Goal: Complete application form: Complete application form

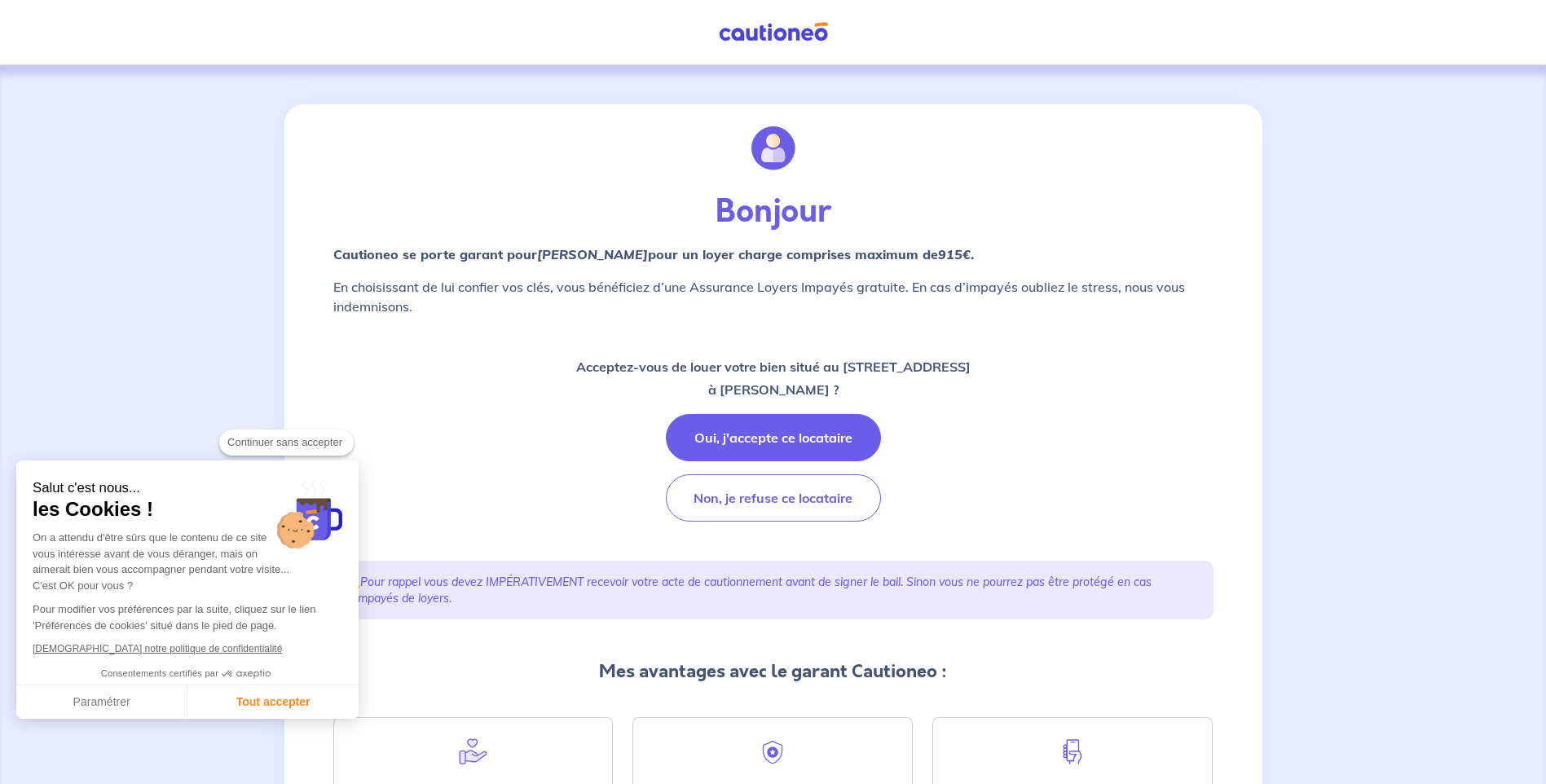
checkbox input "true"
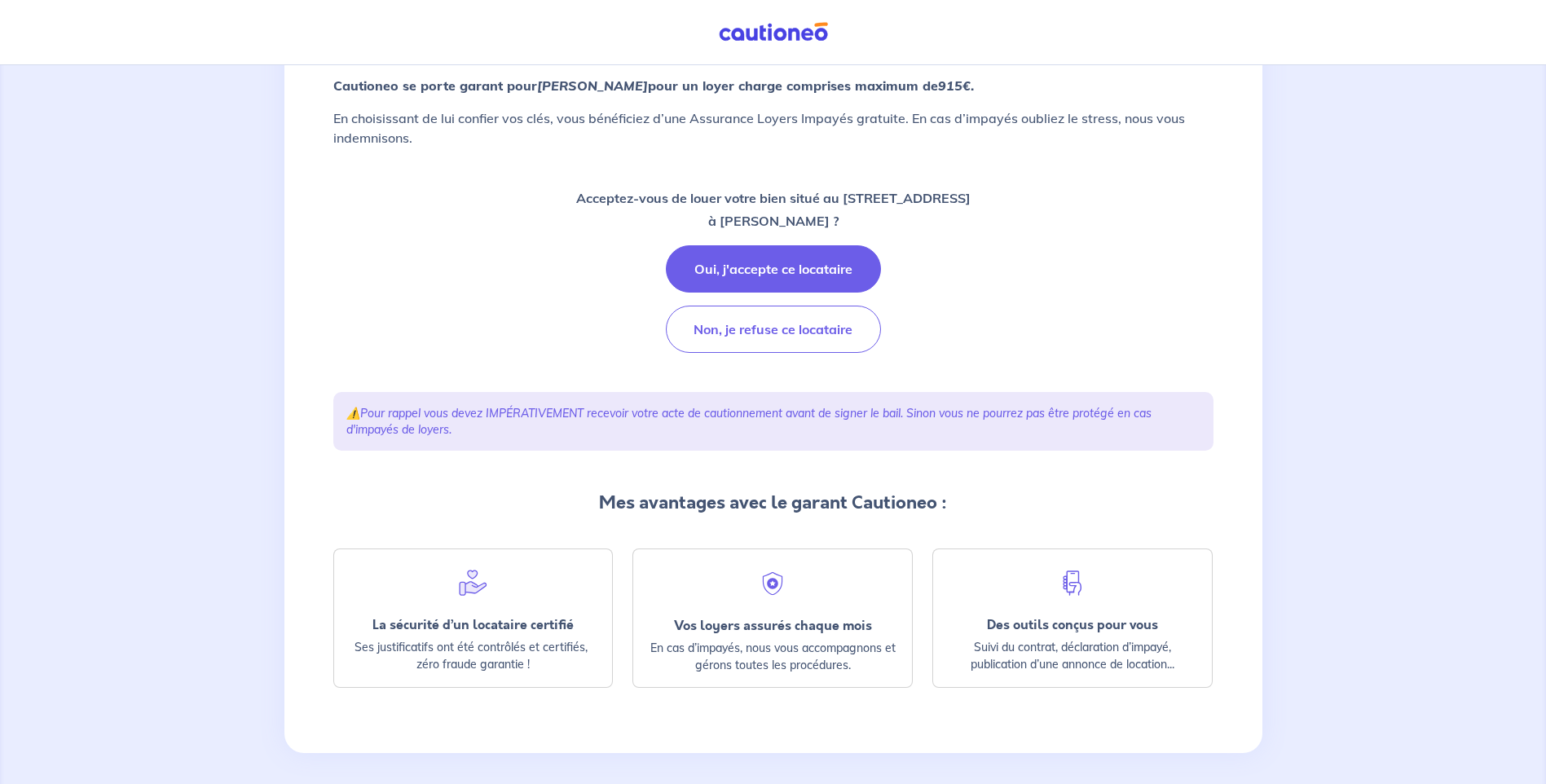
scroll to position [177, 0]
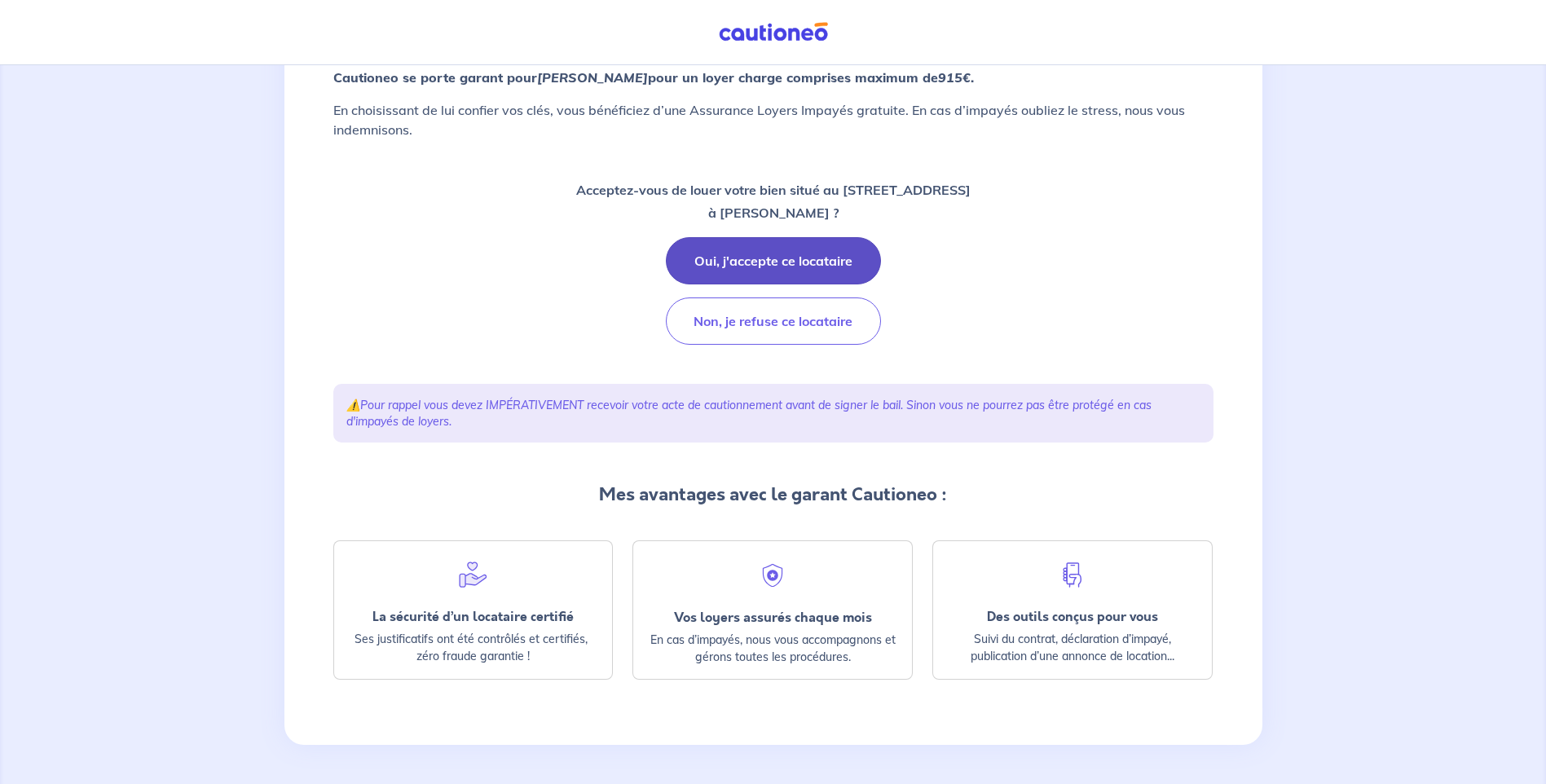
click at [743, 270] on button "Oui, j'accepte ce locataire" at bounding box center [773, 261] width 215 height 48
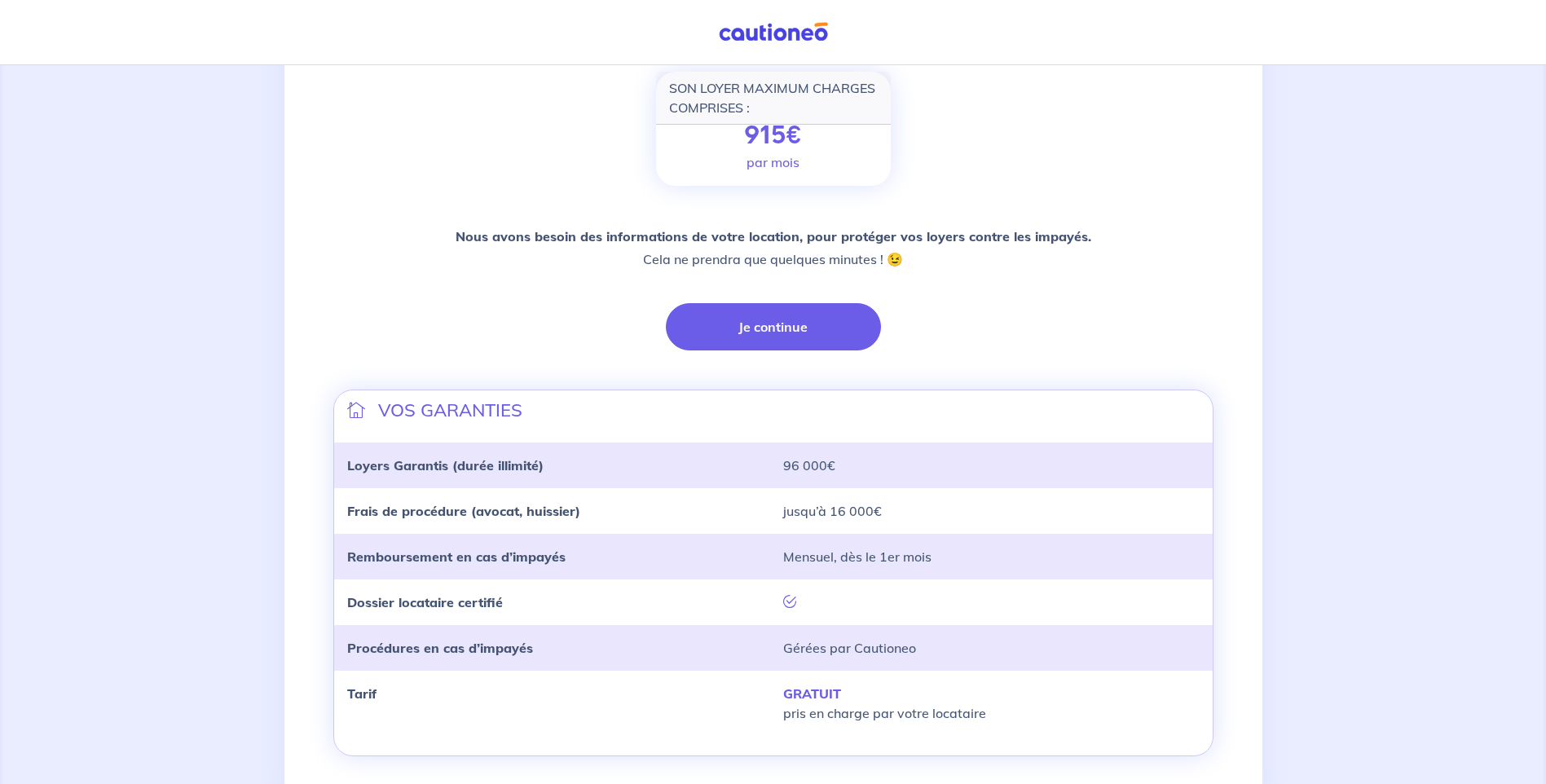
scroll to position [301, 0]
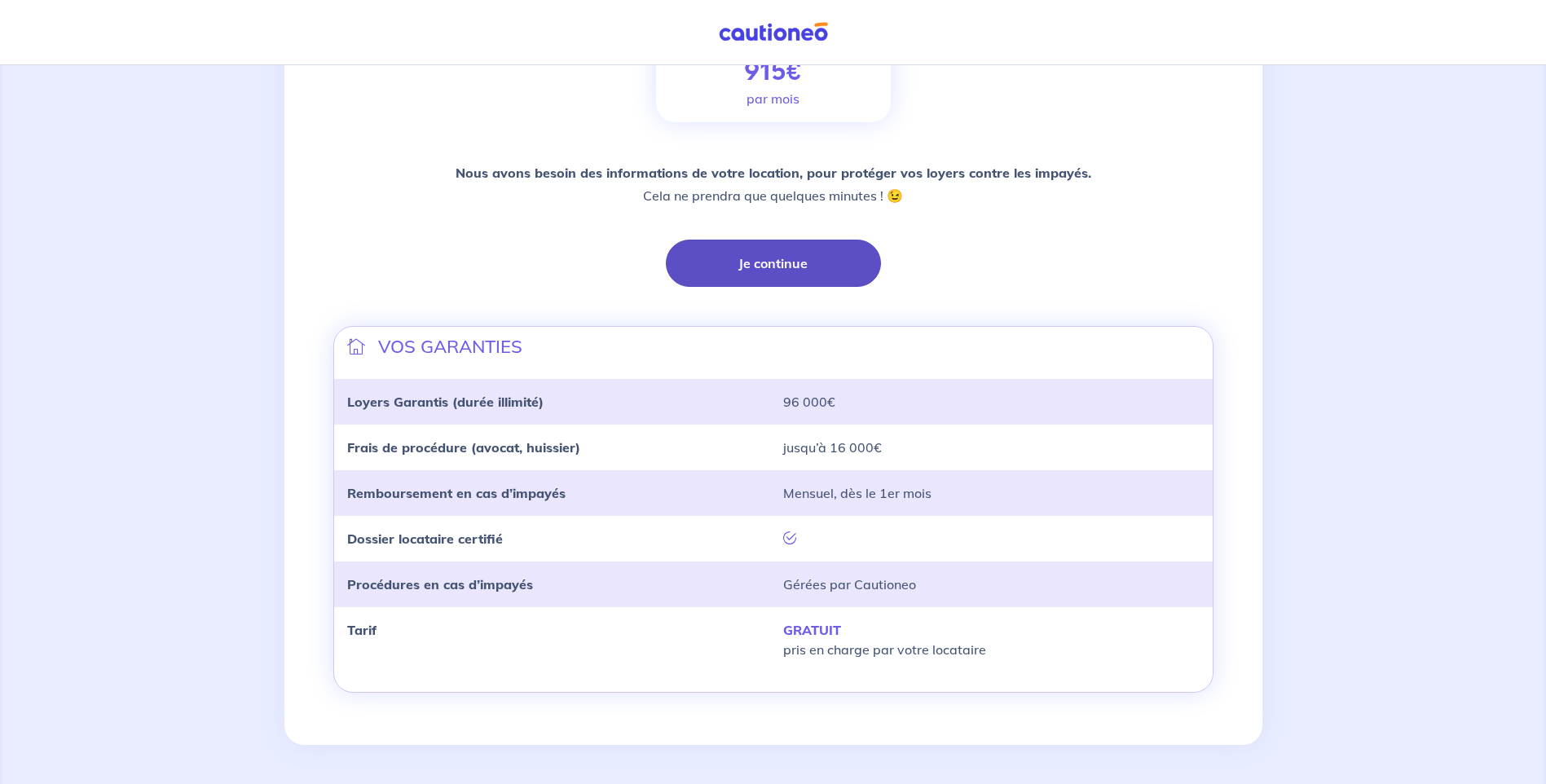
click at [746, 261] on button "Je continue" at bounding box center [773, 263] width 215 height 48
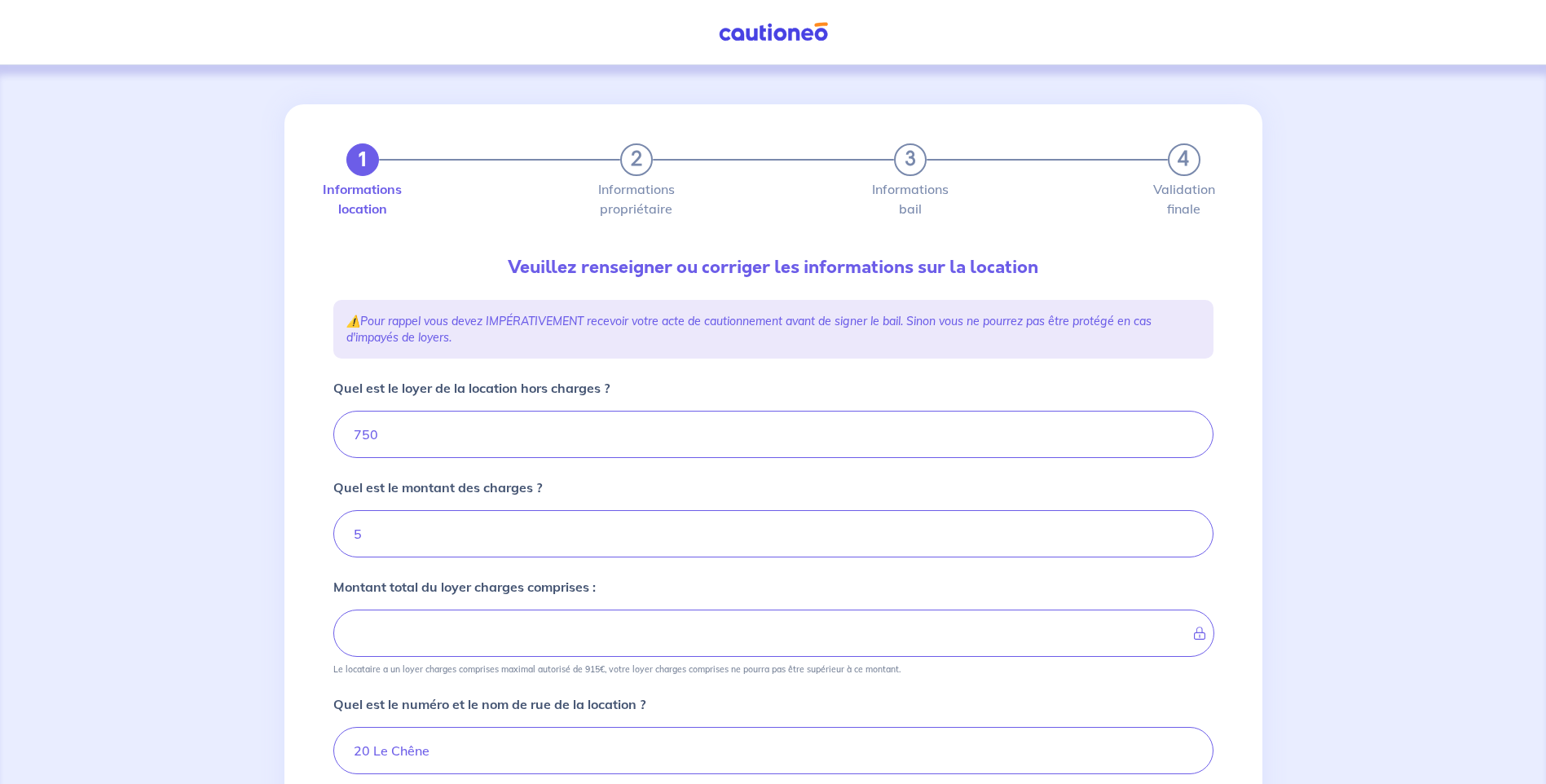
type input "755"
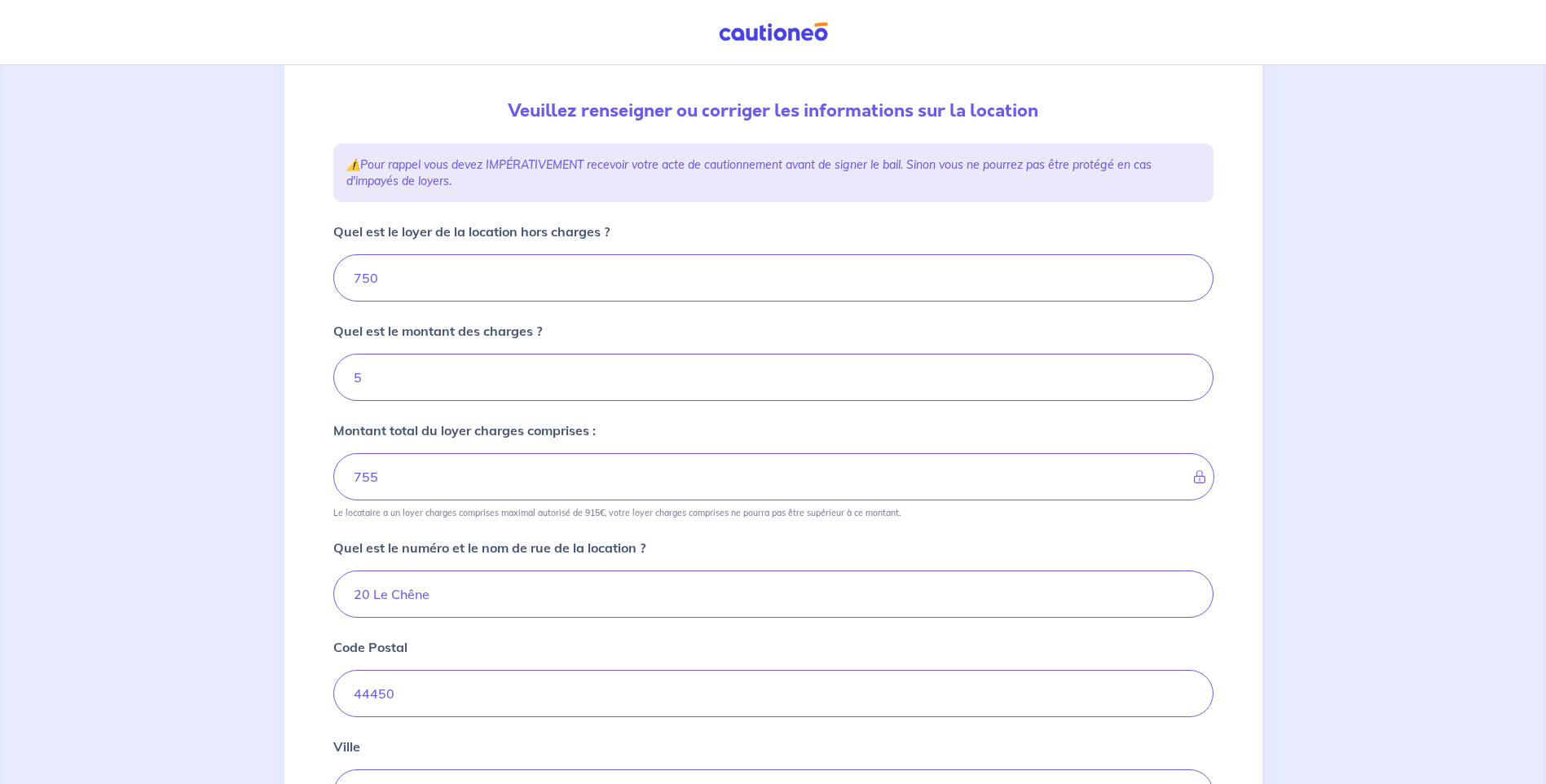
scroll to position [163, 0]
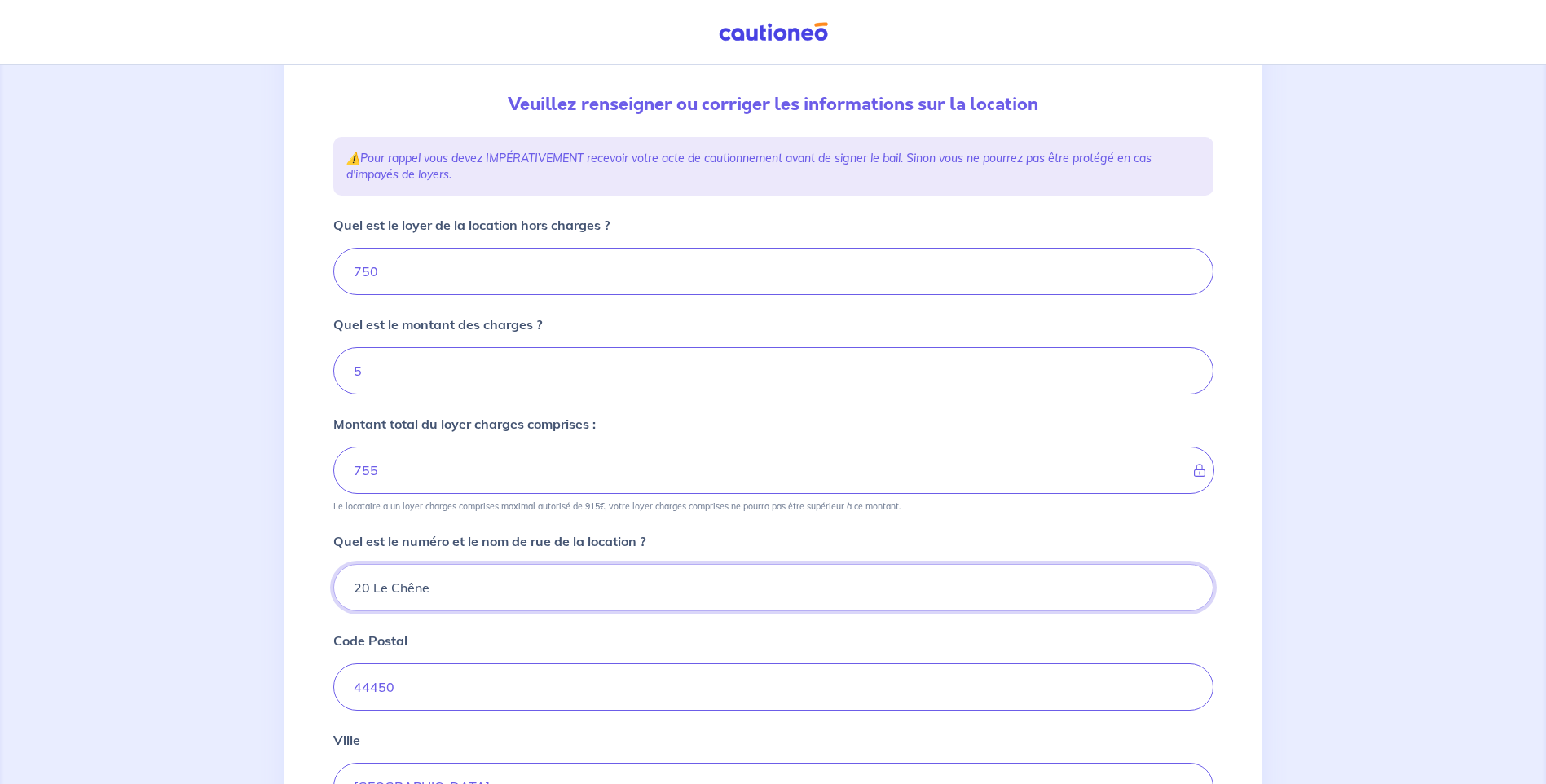
click at [368, 582] on input "20 Le Chêne" at bounding box center [773, 588] width 880 height 48
click at [380, 586] on input "6 Le Chêne" at bounding box center [773, 588] width 880 height 48
click at [558, 581] on input "6 Le COTEAU DU CHENE Chêne" at bounding box center [773, 588] width 880 height 48
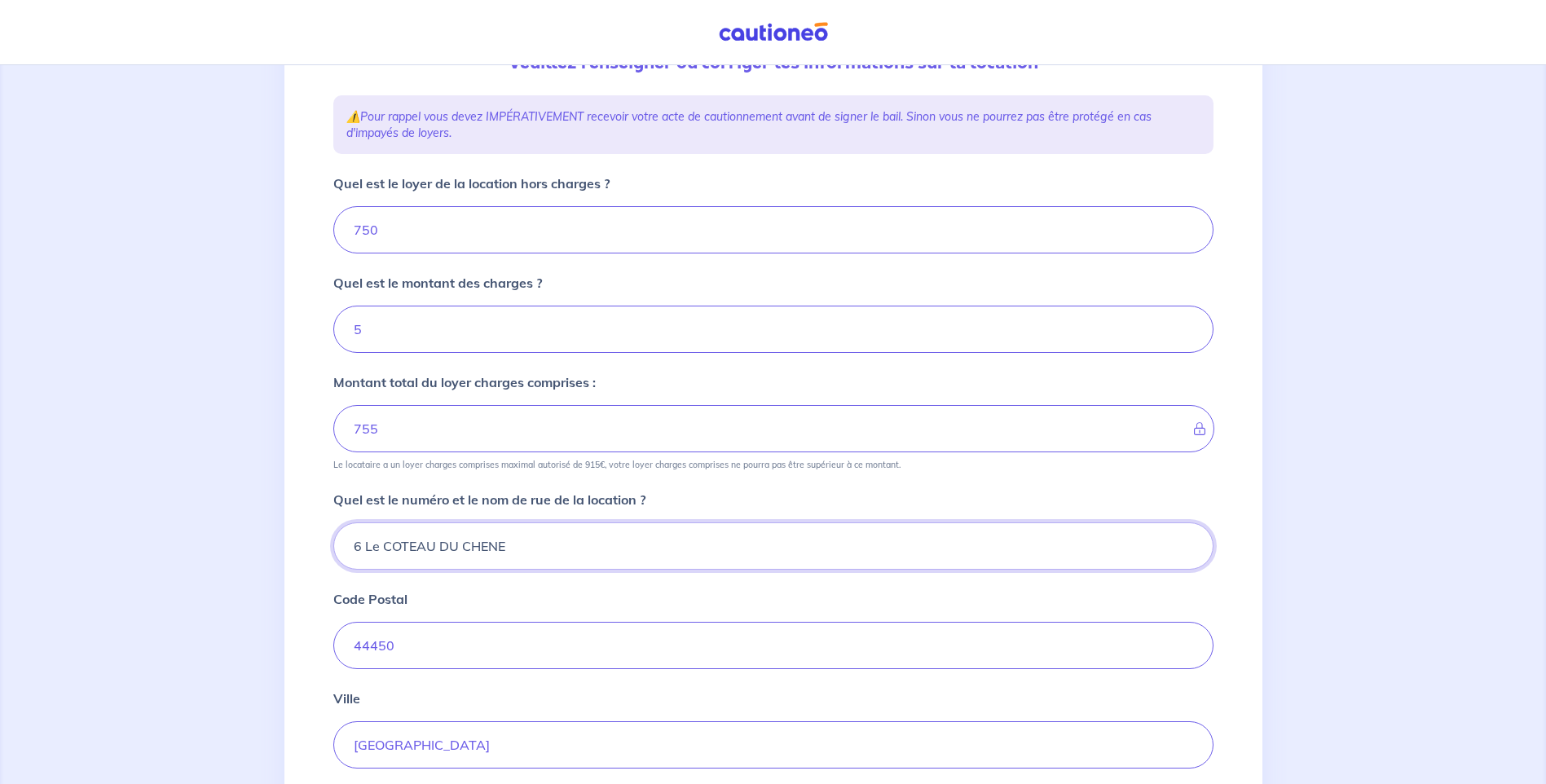
scroll to position [245, 0]
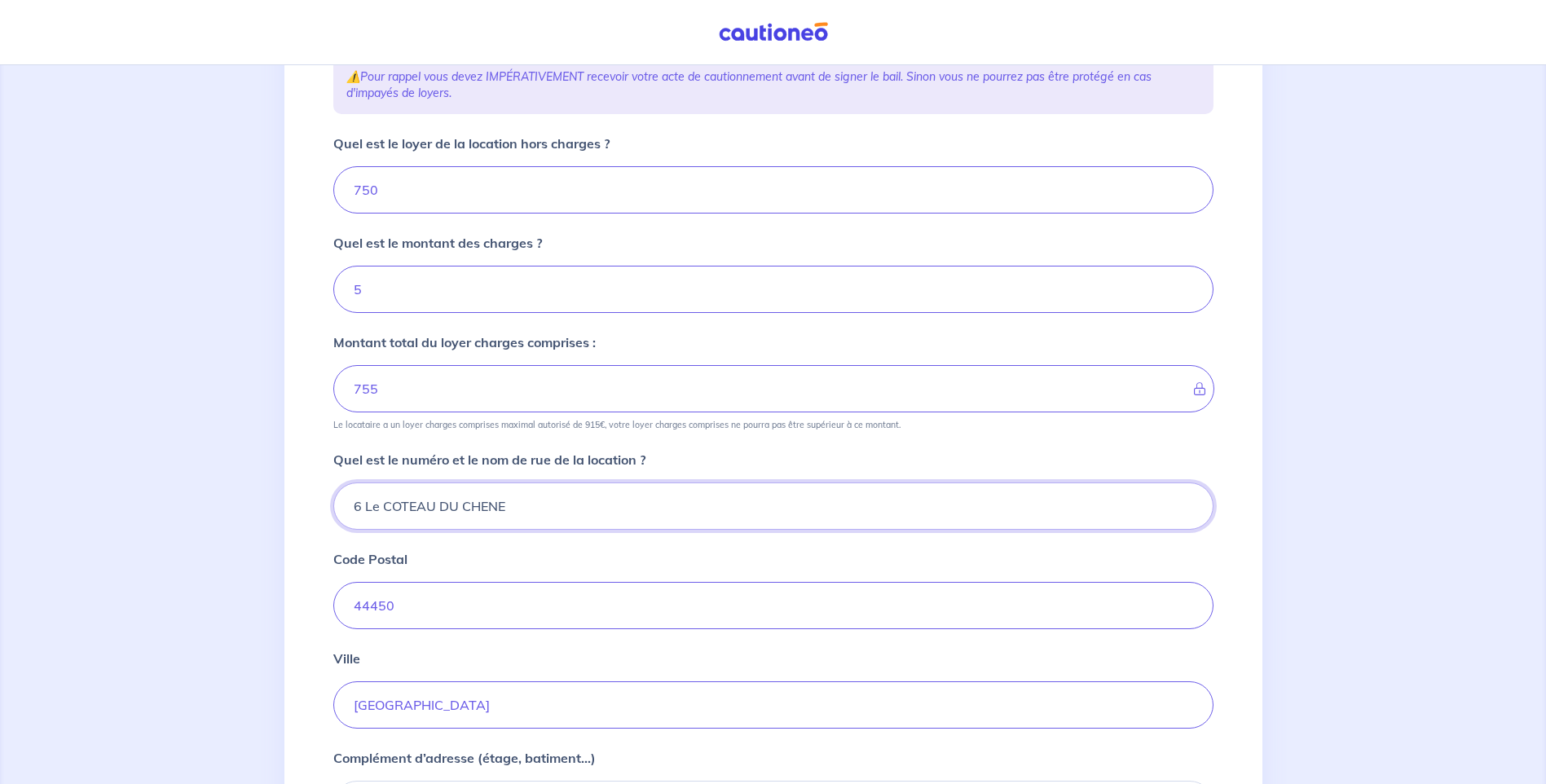
click at [375, 508] on input "6 Le COTEAU DU CHENE" at bounding box center [773, 507] width 880 height 48
click at [376, 511] on input "6 Le COTEAU DU CHENE" at bounding box center [773, 507] width 880 height 48
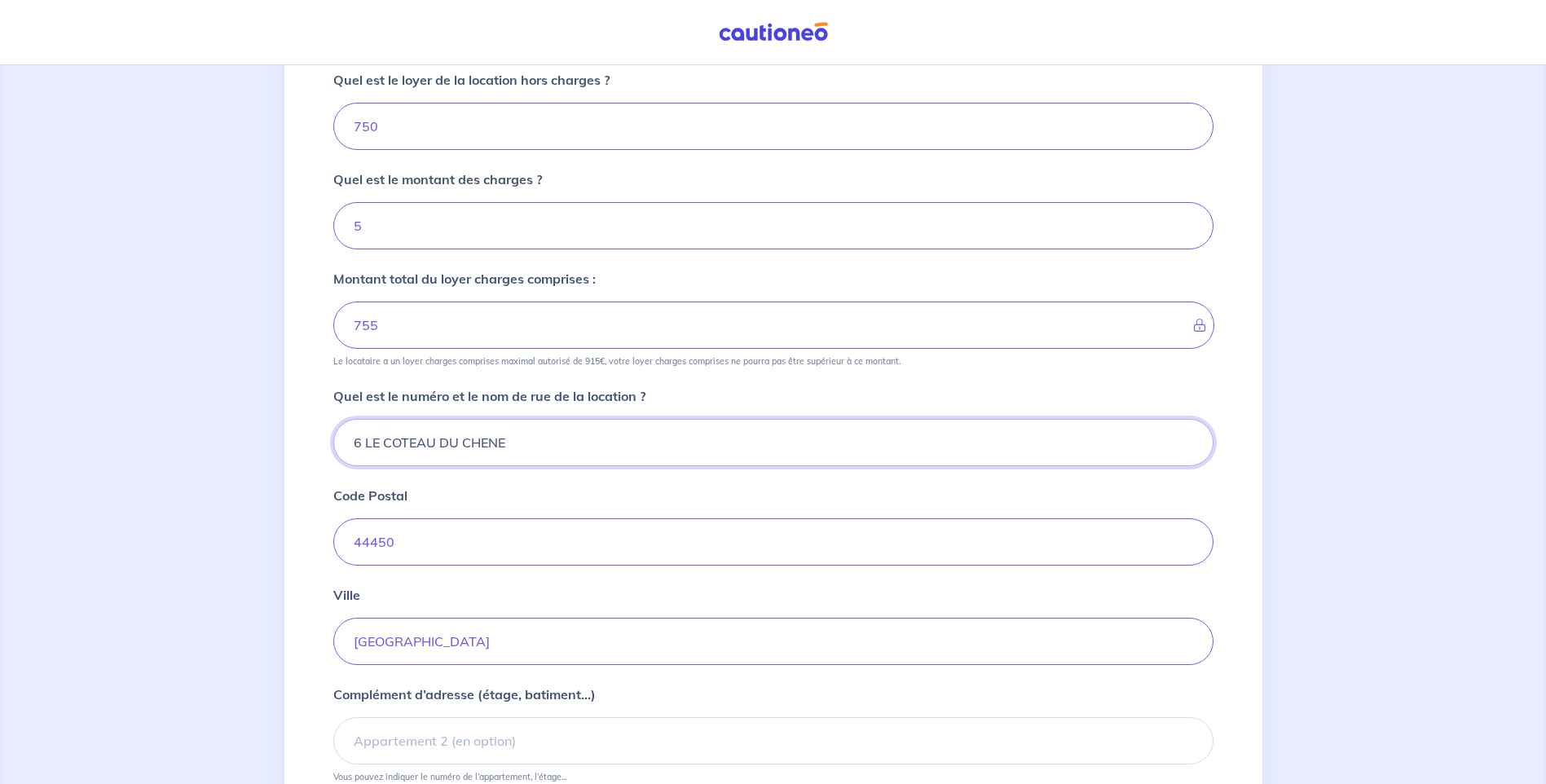
scroll to position [408, 0]
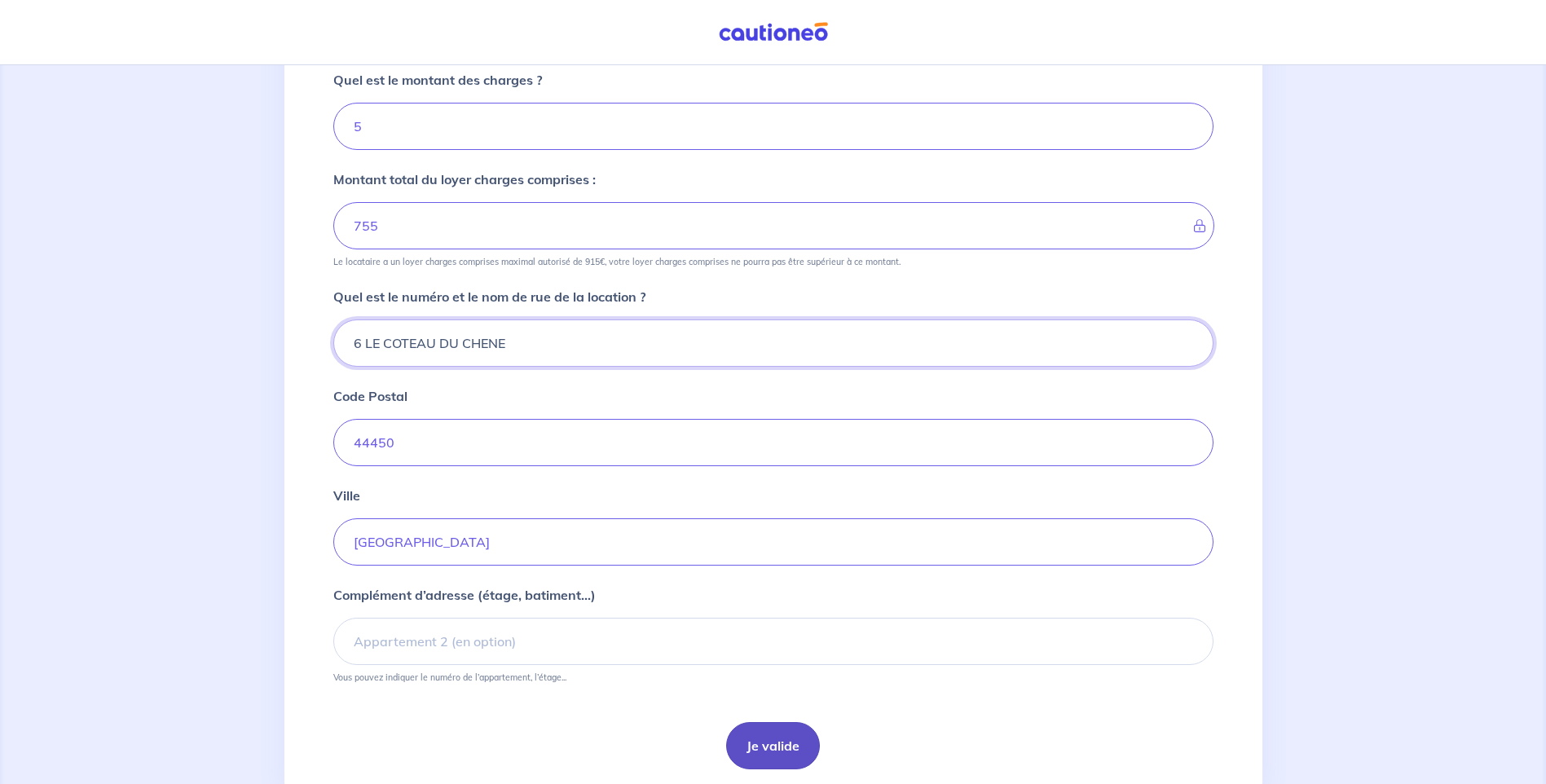
type input "6 LE COTEAU DU CHENE"
click at [777, 742] on button "Je valide" at bounding box center [773, 746] width 93 height 48
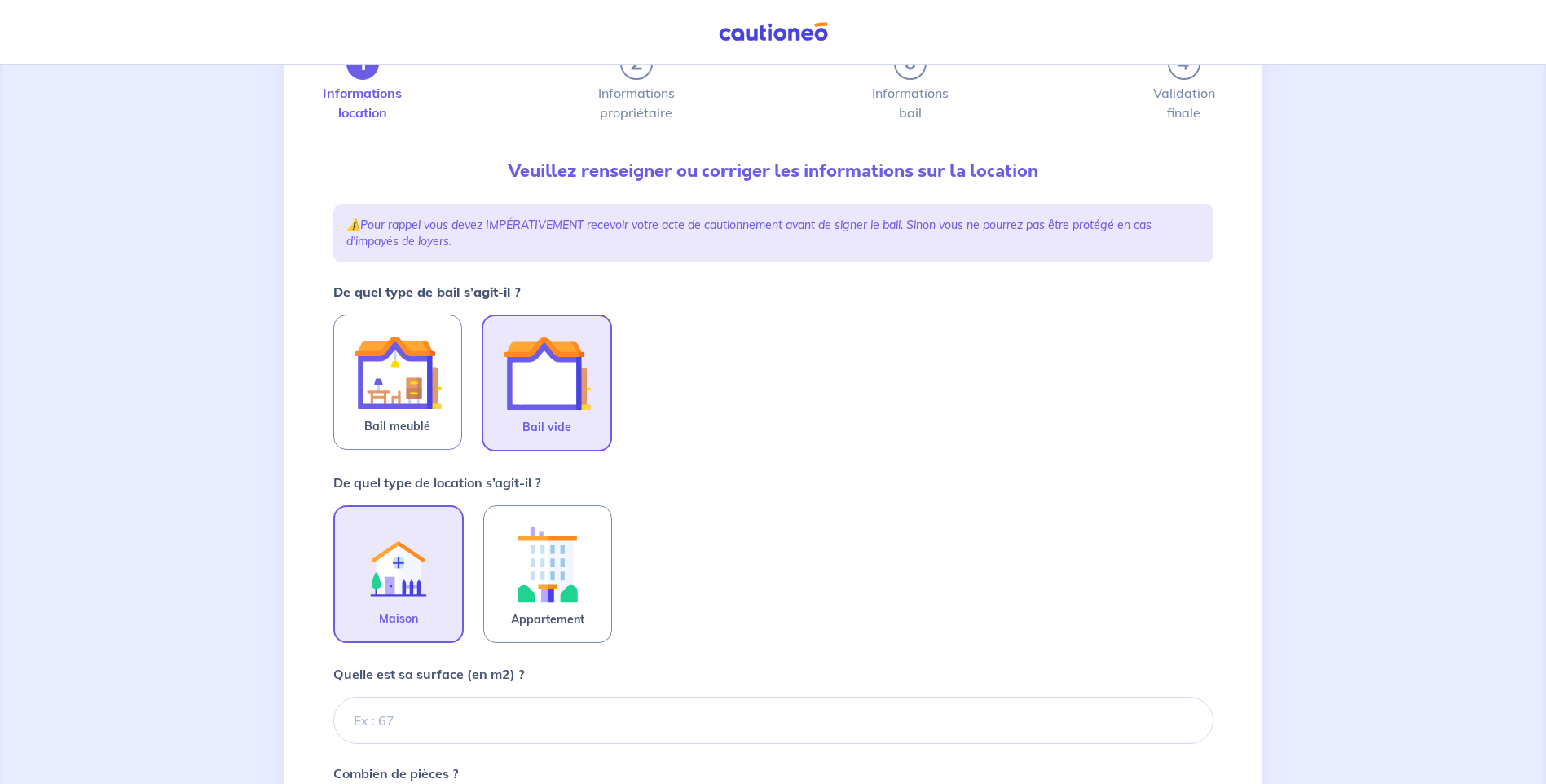
scroll to position [326, 0]
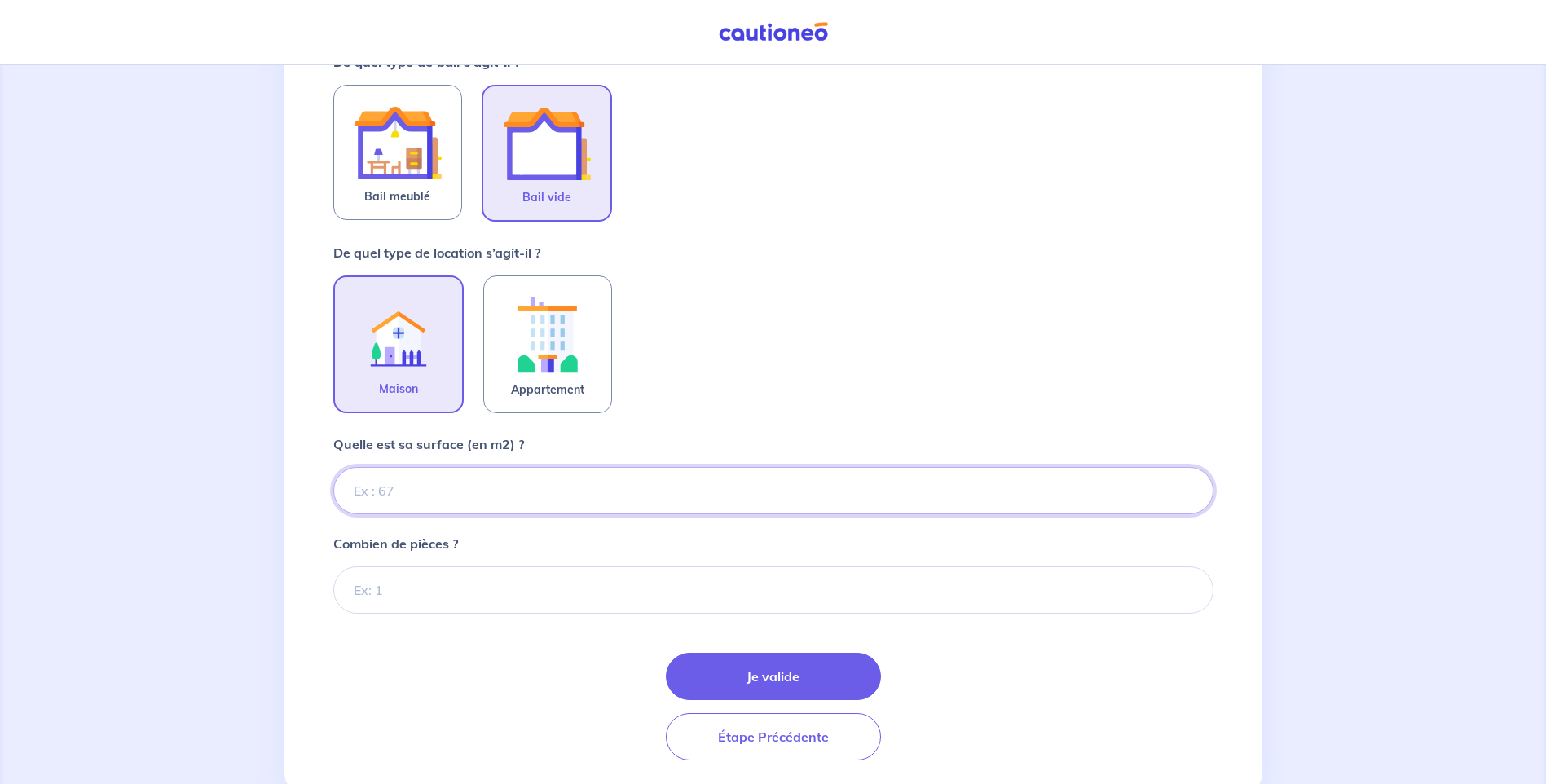
click at [442, 491] on input "Quelle est sa surface (en m2) ?" at bounding box center [773, 491] width 880 height 48
click at [407, 480] on input "Quelle est sa surface (en m2) ?" at bounding box center [773, 491] width 880 height 48
type input "57"
click at [407, 587] on input "Combien de pièces ?" at bounding box center [773, 590] width 880 height 48
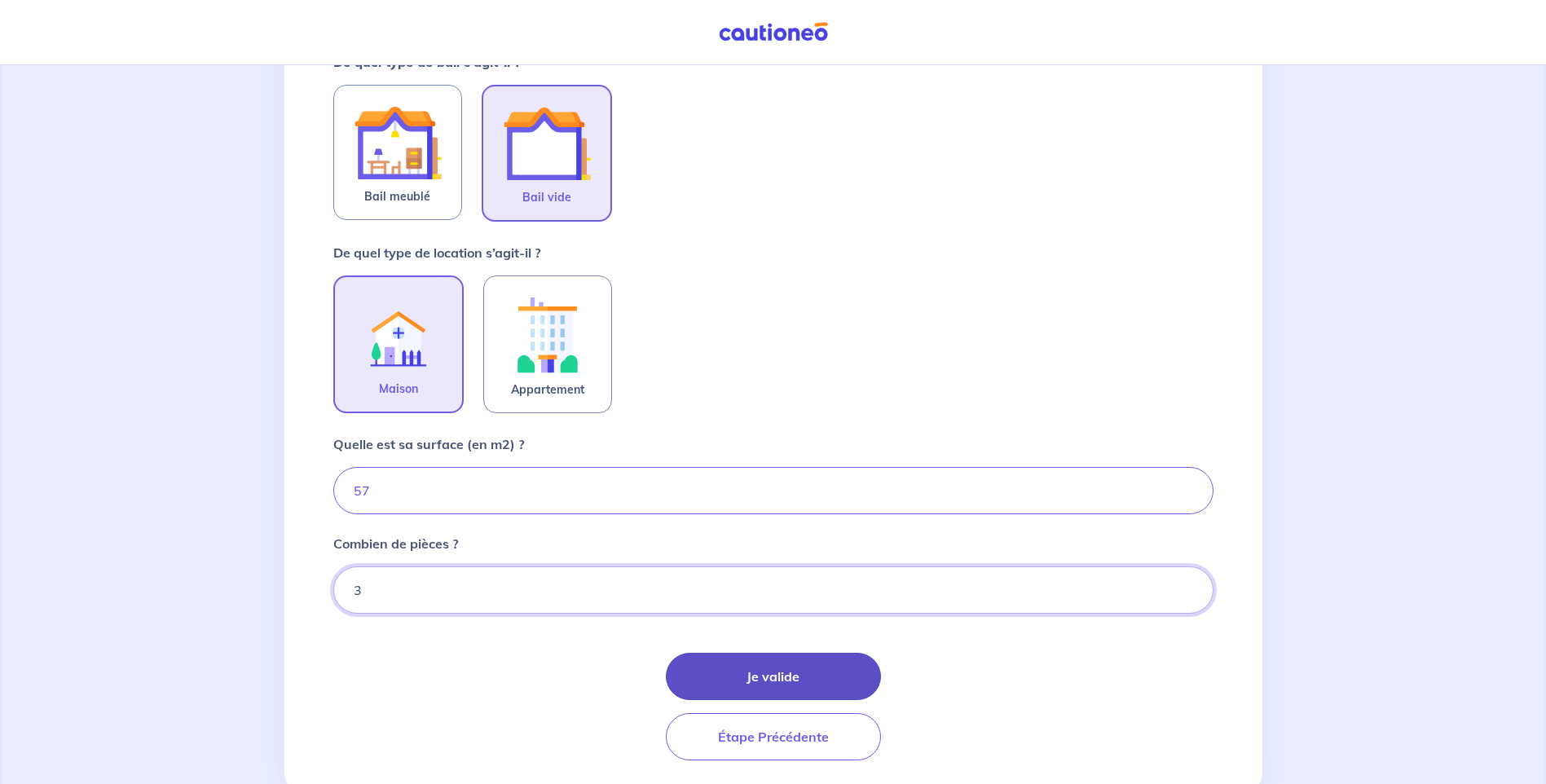
type input "3"
click at [803, 673] on button "Je valide" at bounding box center [773, 677] width 215 height 48
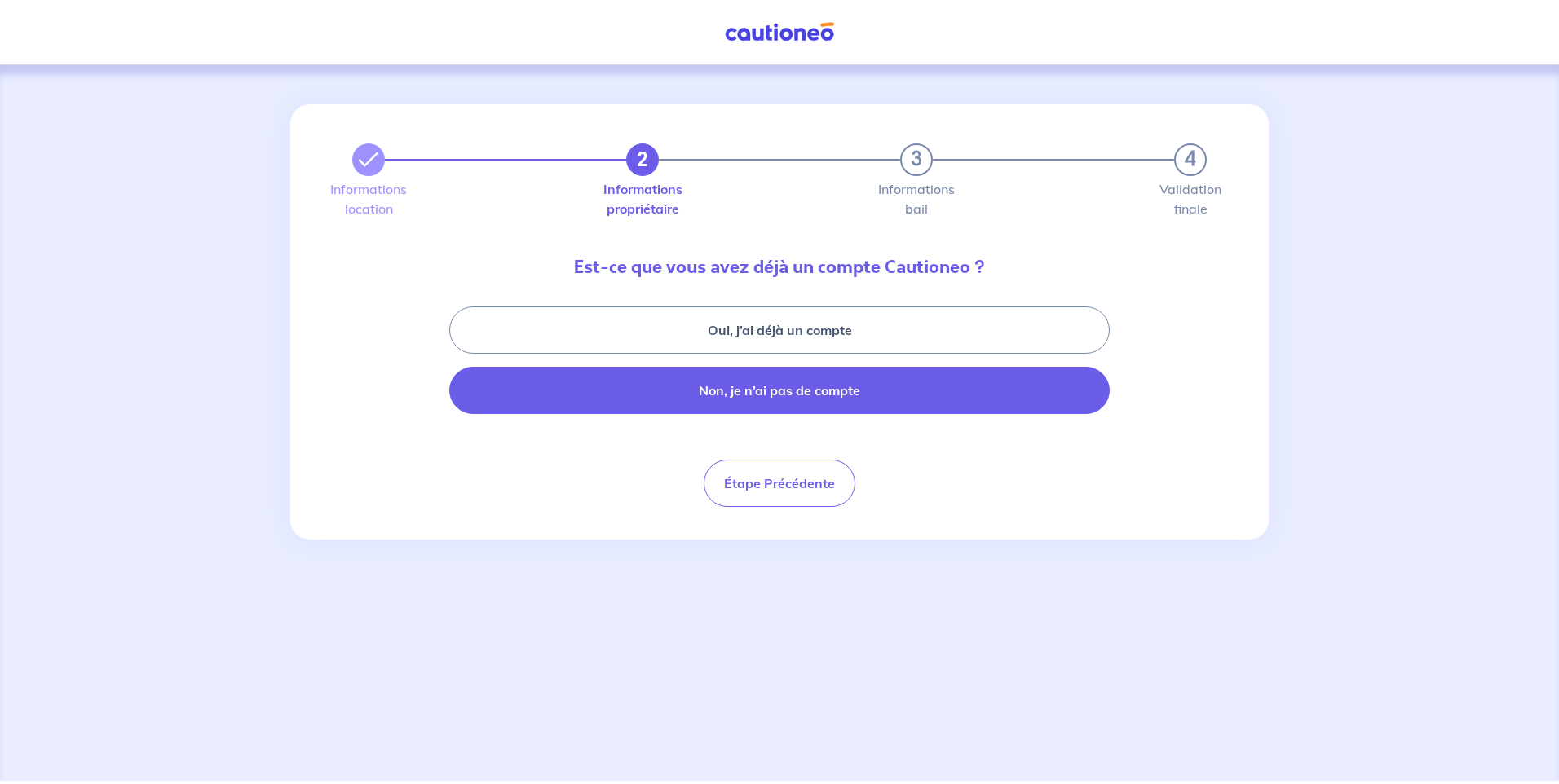
click at [773, 394] on button "Non, je n’ai pas de compte" at bounding box center [779, 390] width 660 height 48
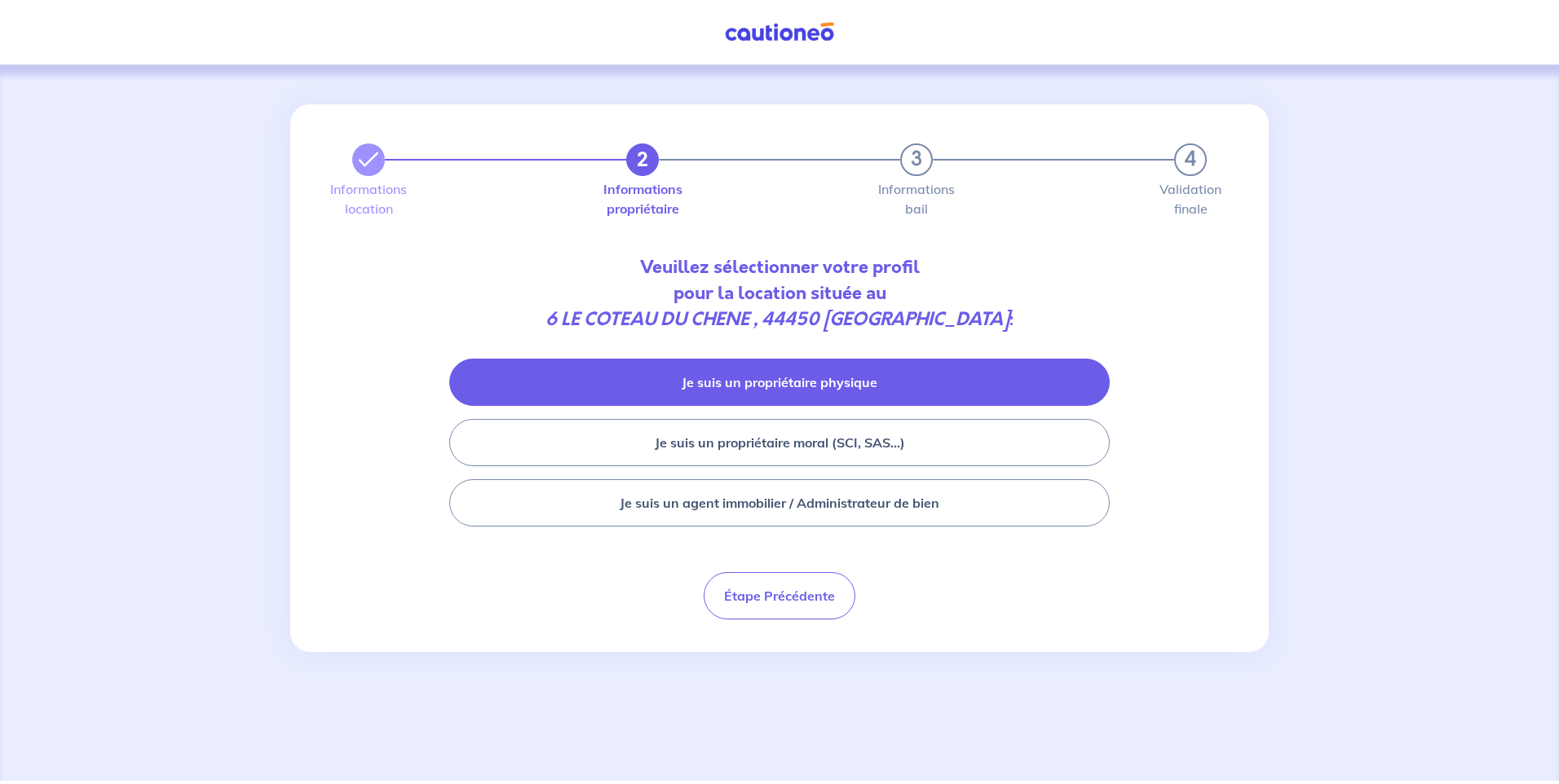
click at [1039, 394] on button "Je suis un propriétaire physique" at bounding box center [779, 382] width 660 height 48
select select "FR"
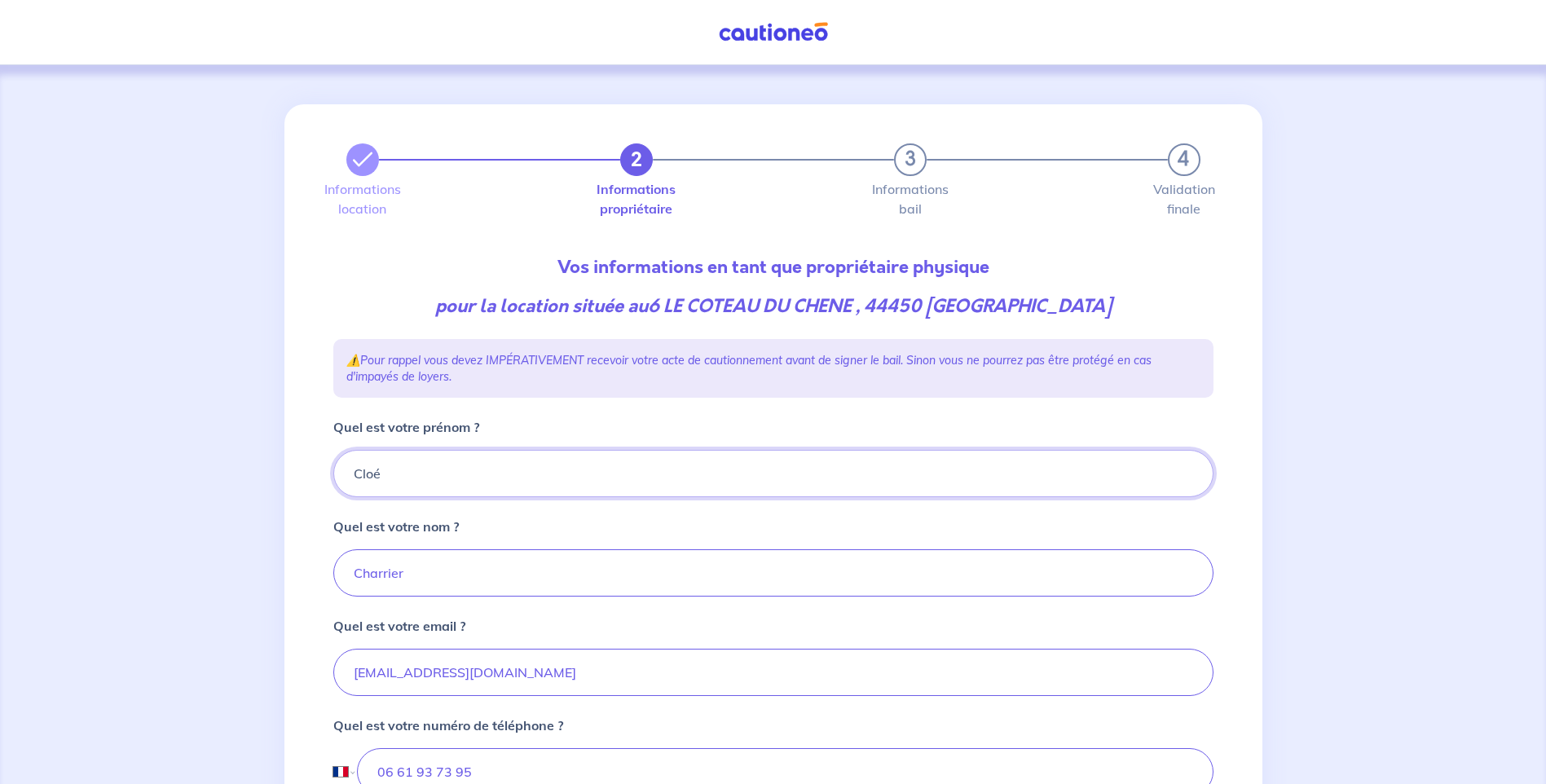
click at [439, 477] on input "Cloé" at bounding box center [773, 474] width 880 height 48
type input "C"
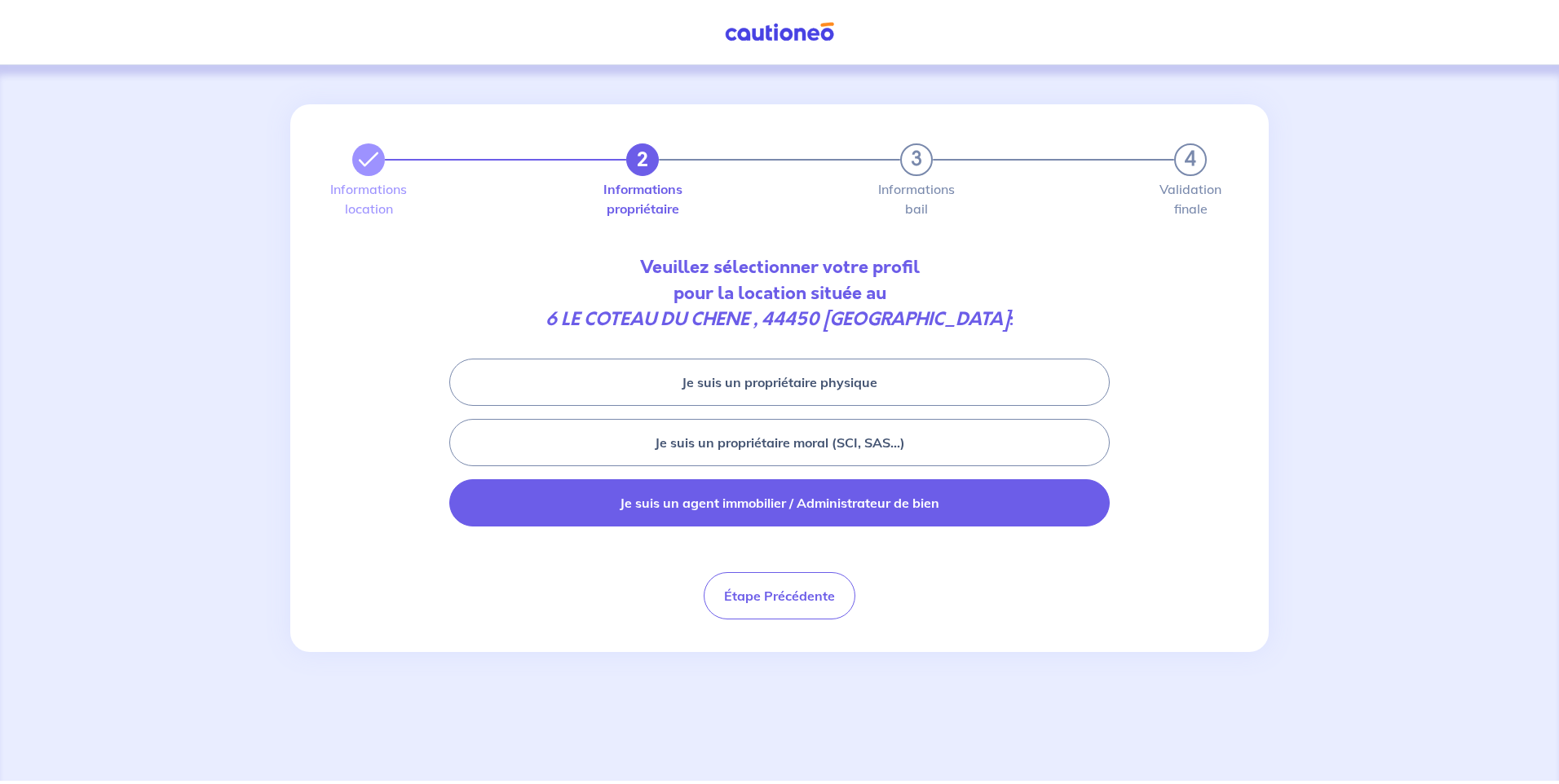
click at [854, 495] on button "Je suis un agent immobilier / Administrateur de bien" at bounding box center [779, 503] width 660 height 48
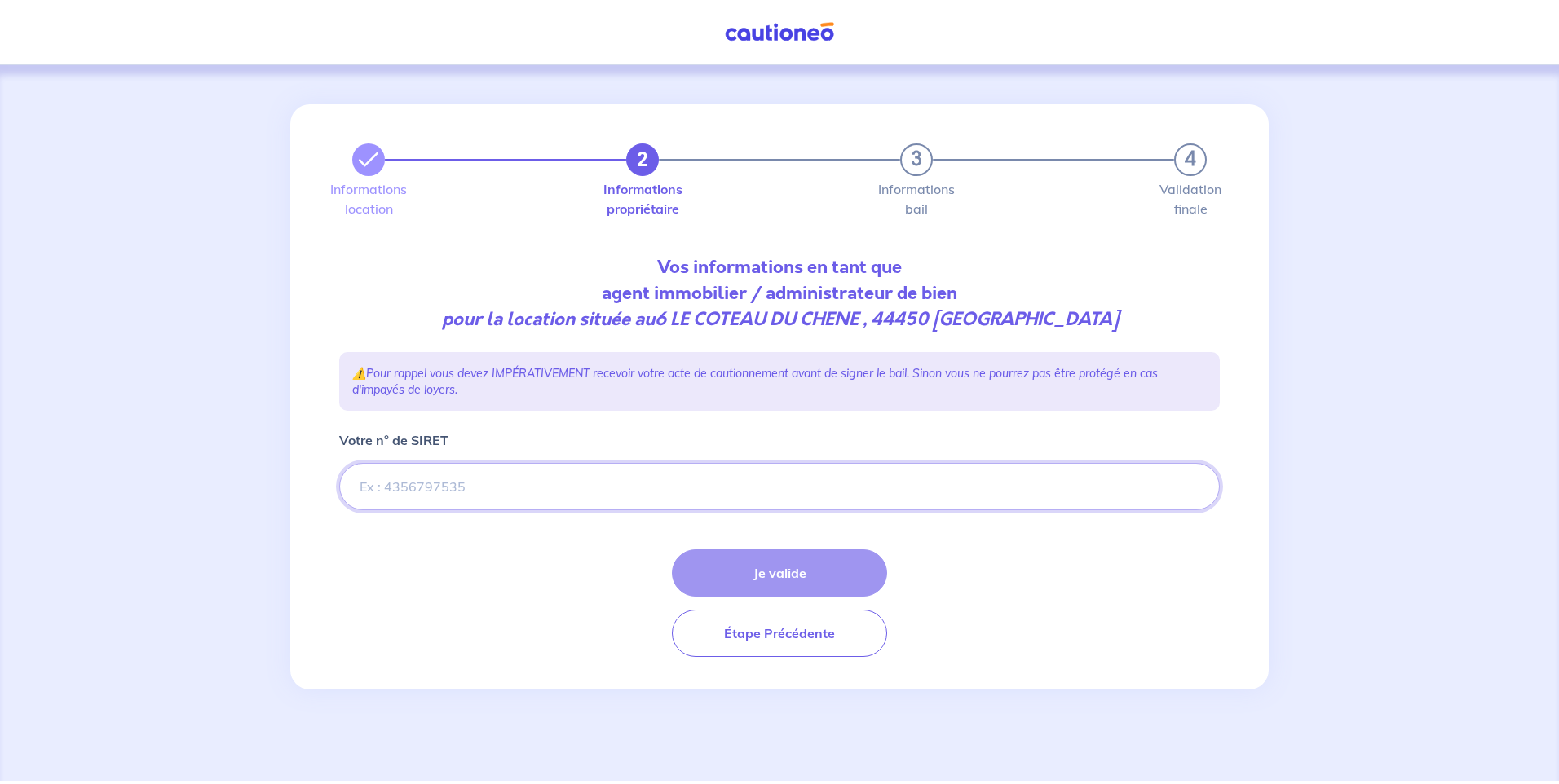
click at [431, 485] on input "Votre n° de SIRET" at bounding box center [779, 486] width 880 height 48
click at [398, 500] on input "Votre n° de SIRET" at bounding box center [779, 486] width 880 height 48
click at [515, 474] on input "Votre n° de SIRET" at bounding box center [779, 486] width 880 height 48
paste input "30906652000029"
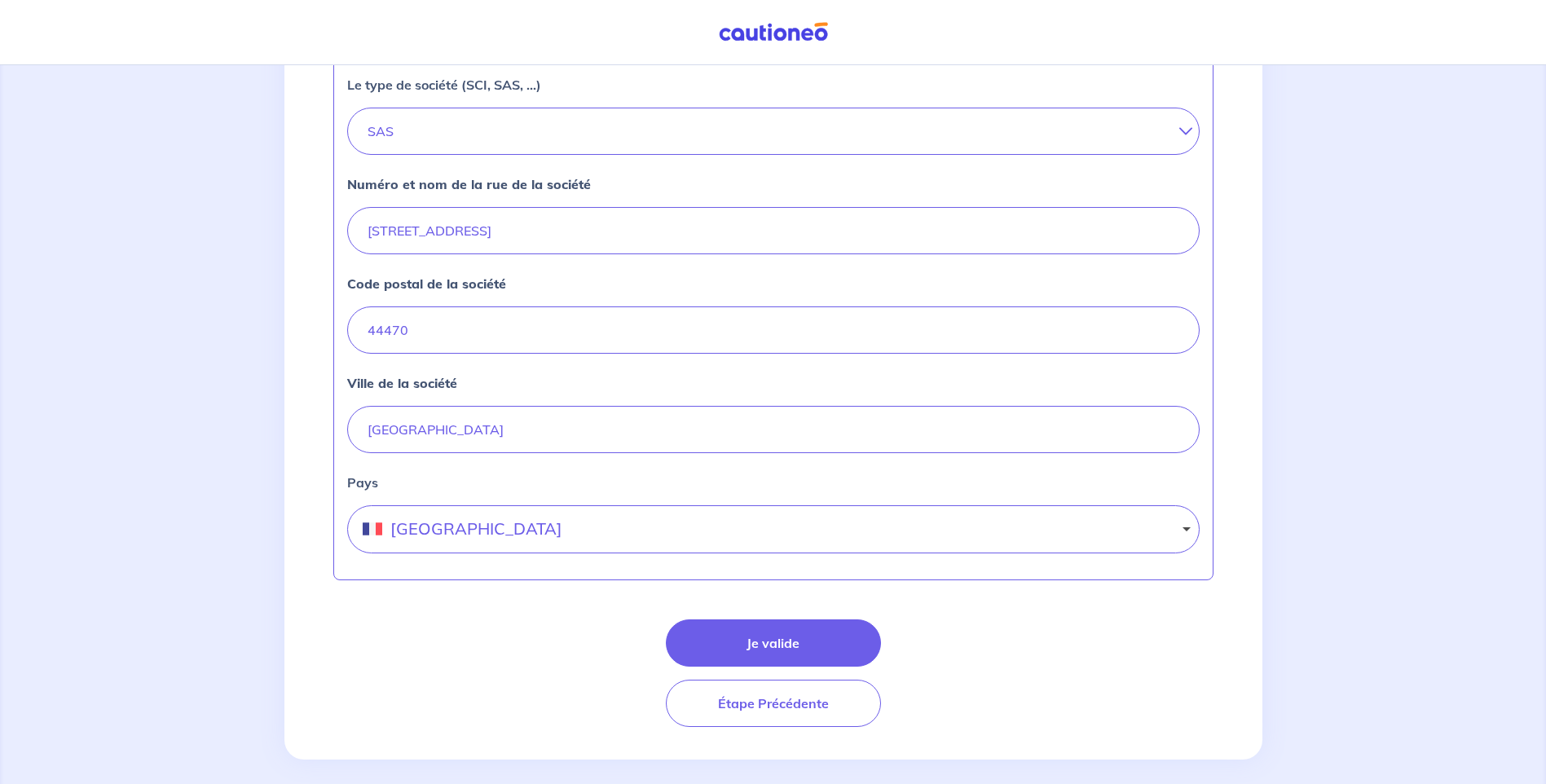
scroll to position [595, 0]
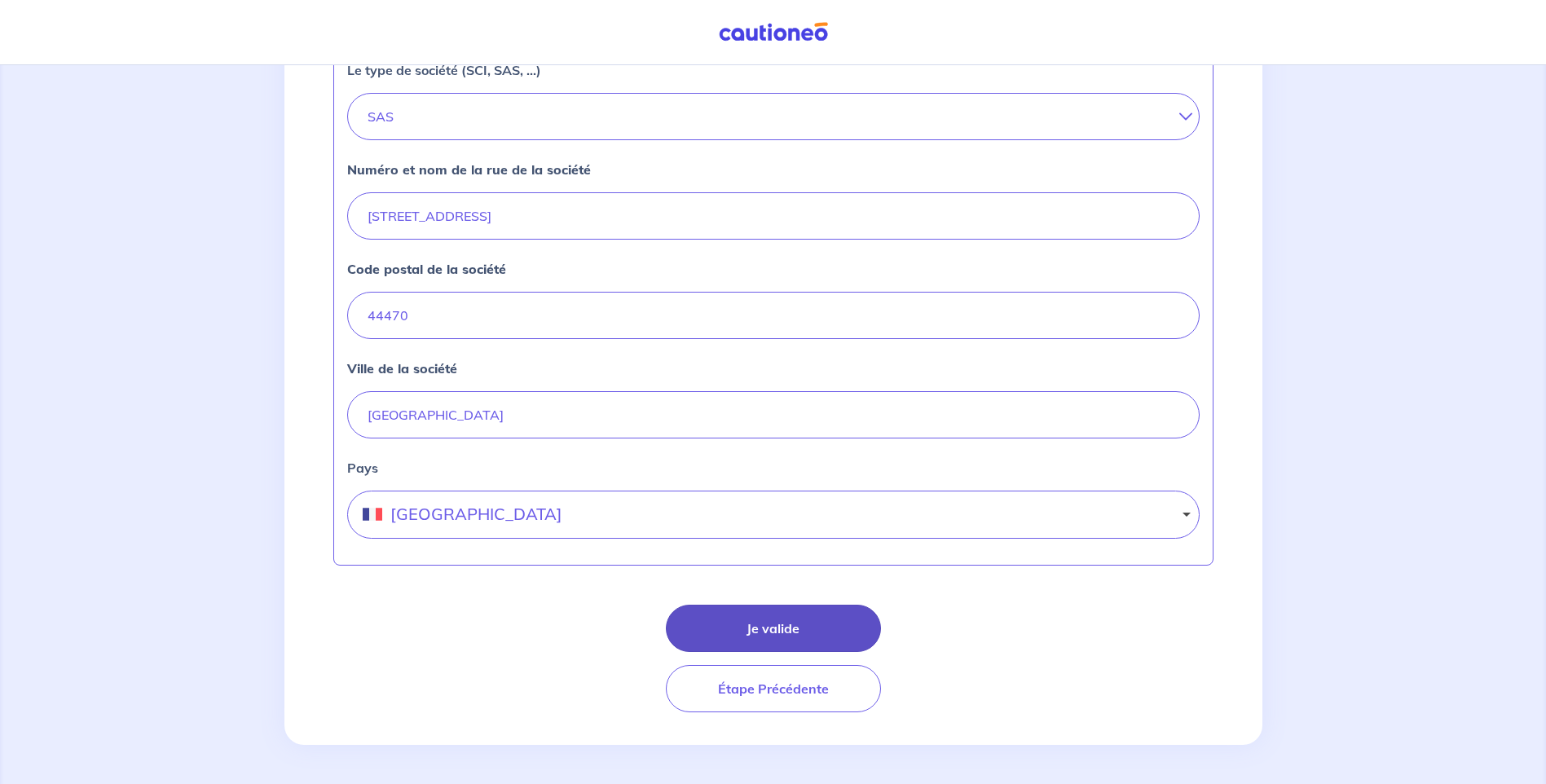
type input "30906652000029"
click at [775, 615] on button "Je valide" at bounding box center [773, 628] width 215 height 48
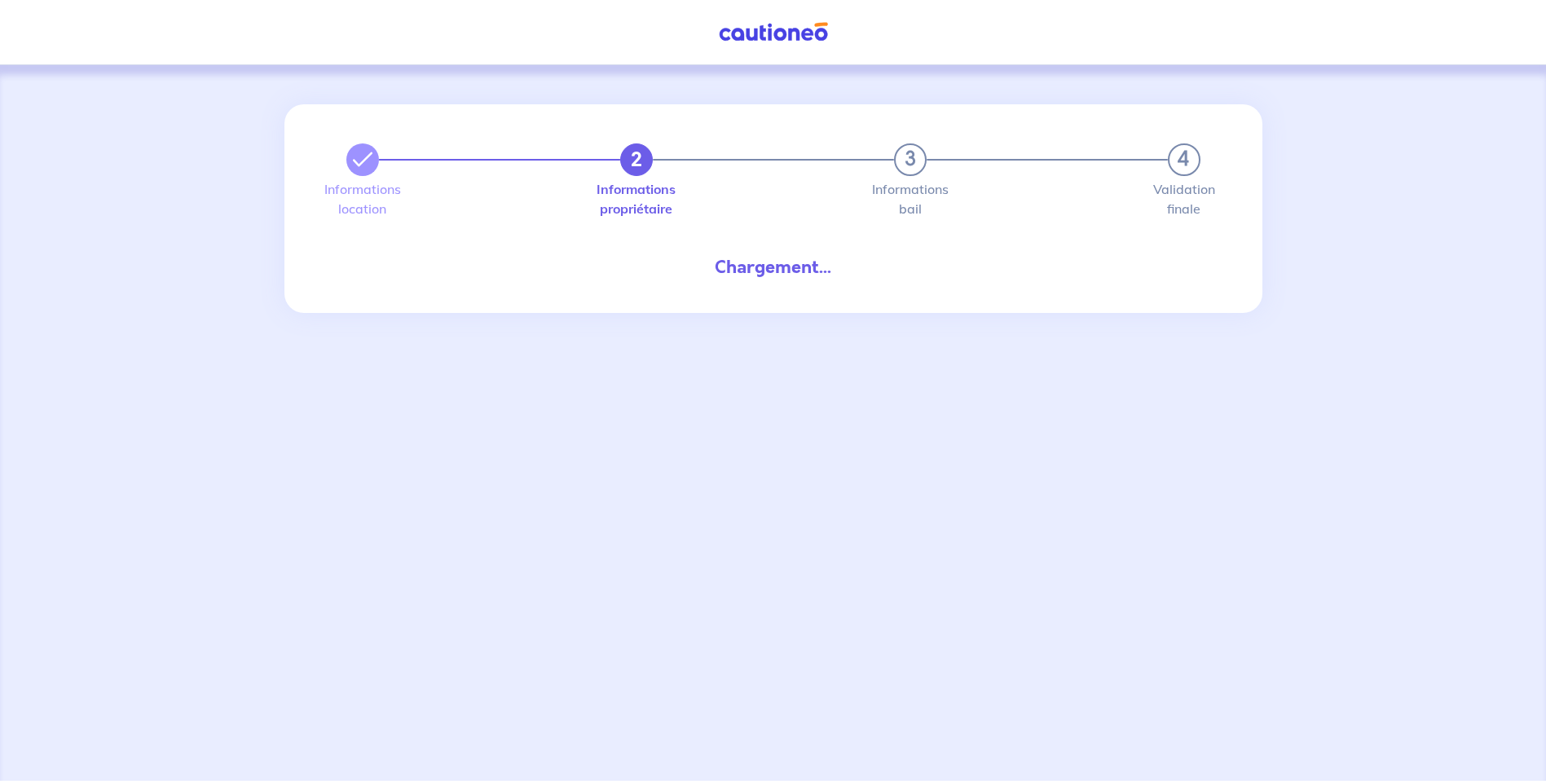
select select "FR"
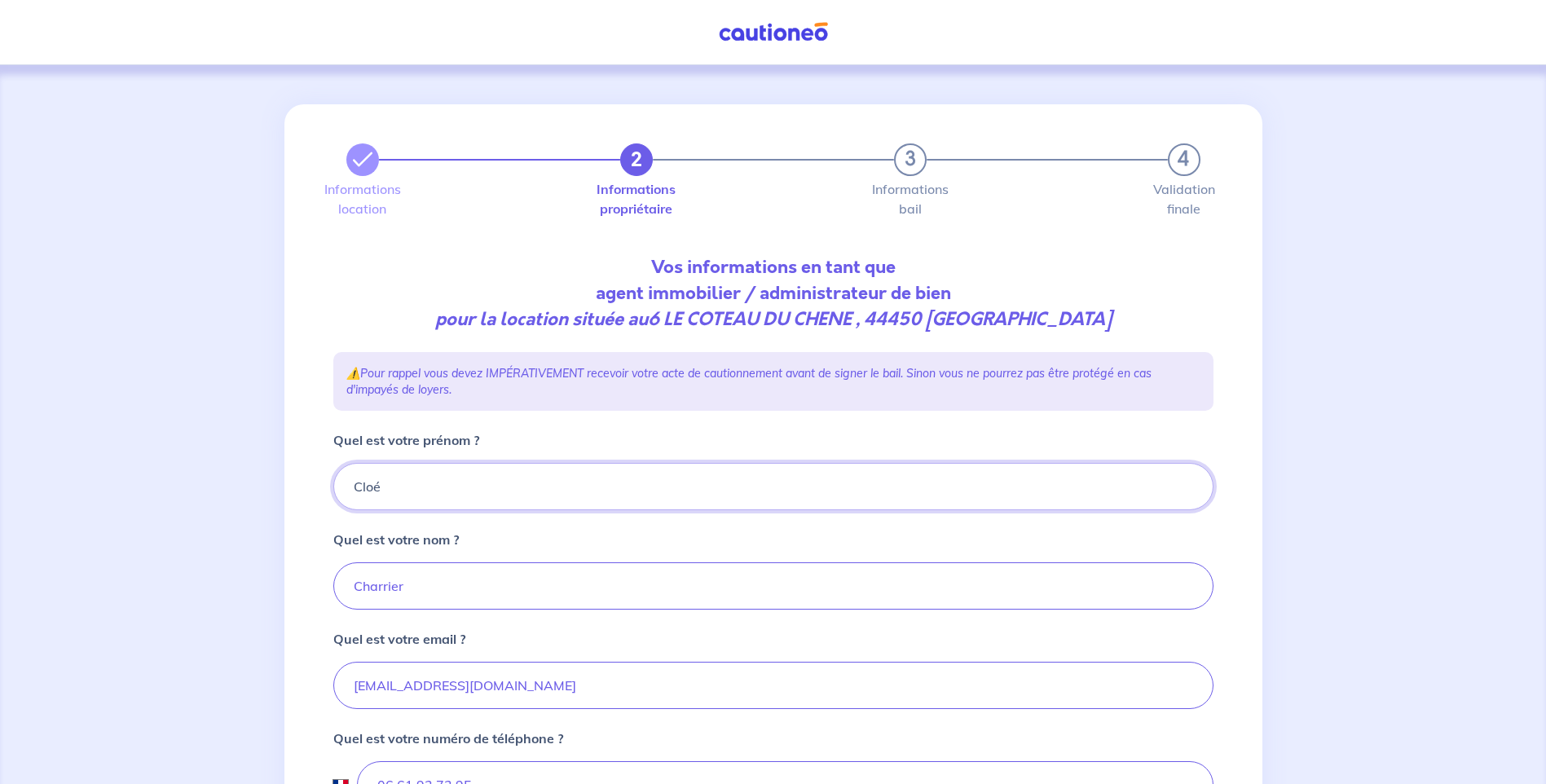
click at [440, 498] on input "Cloé" at bounding box center [773, 486] width 880 height 48
type input "C"
type input "L"
type input "[PERSON_NAME]"
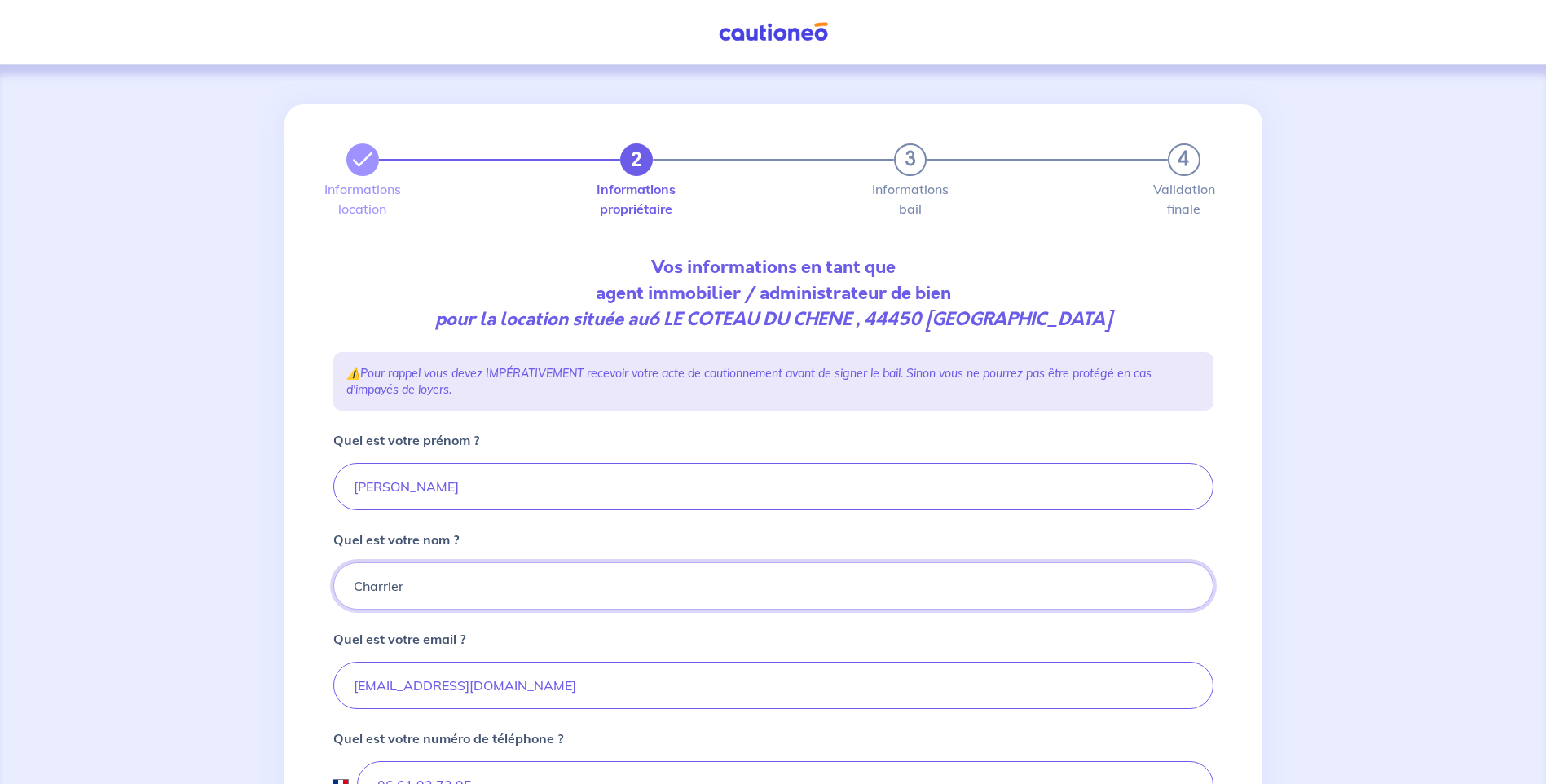
click at [492, 597] on input "Charrier" at bounding box center [773, 586] width 880 height 48
type input "C"
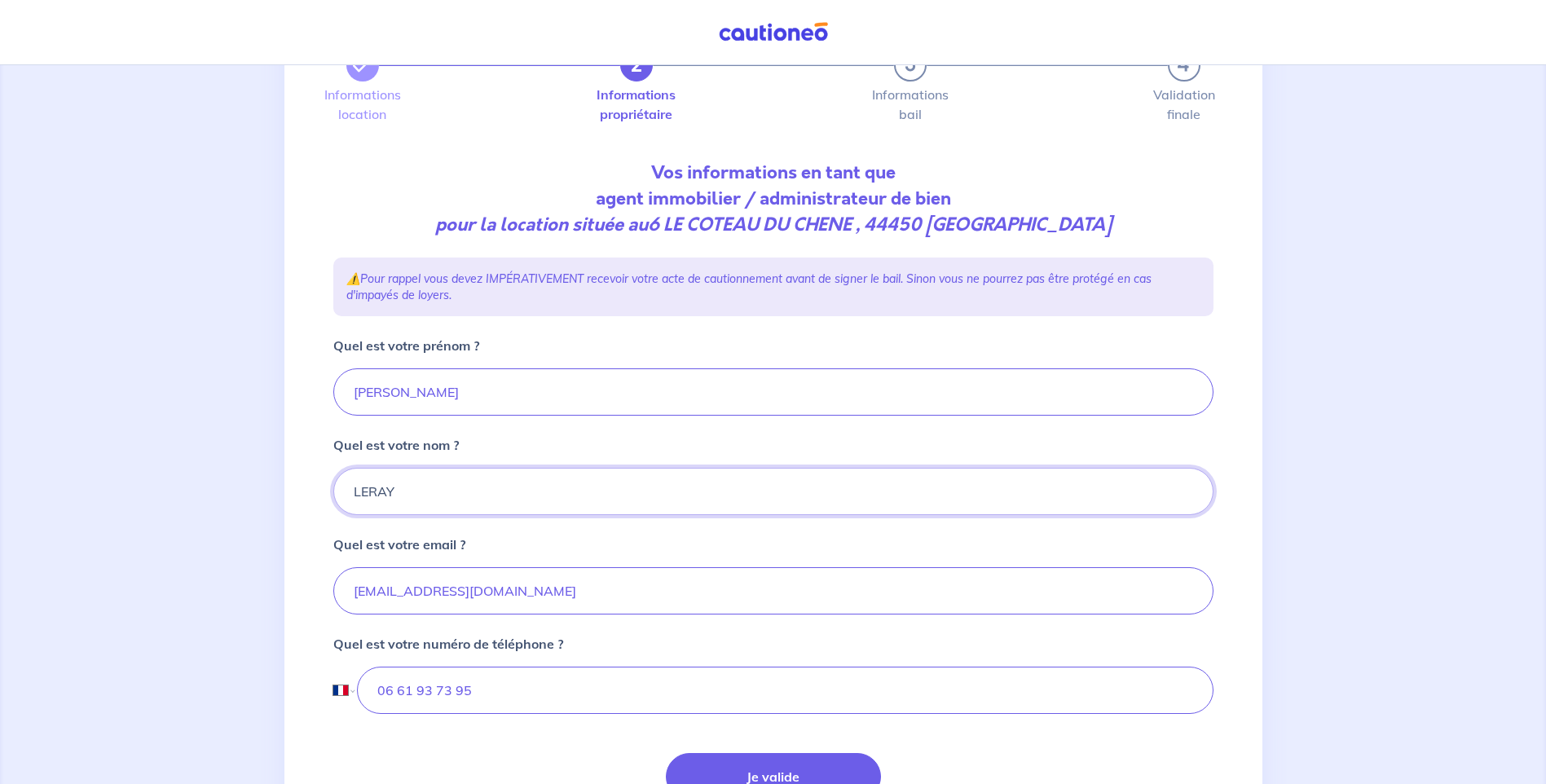
scroll to position [243, 0]
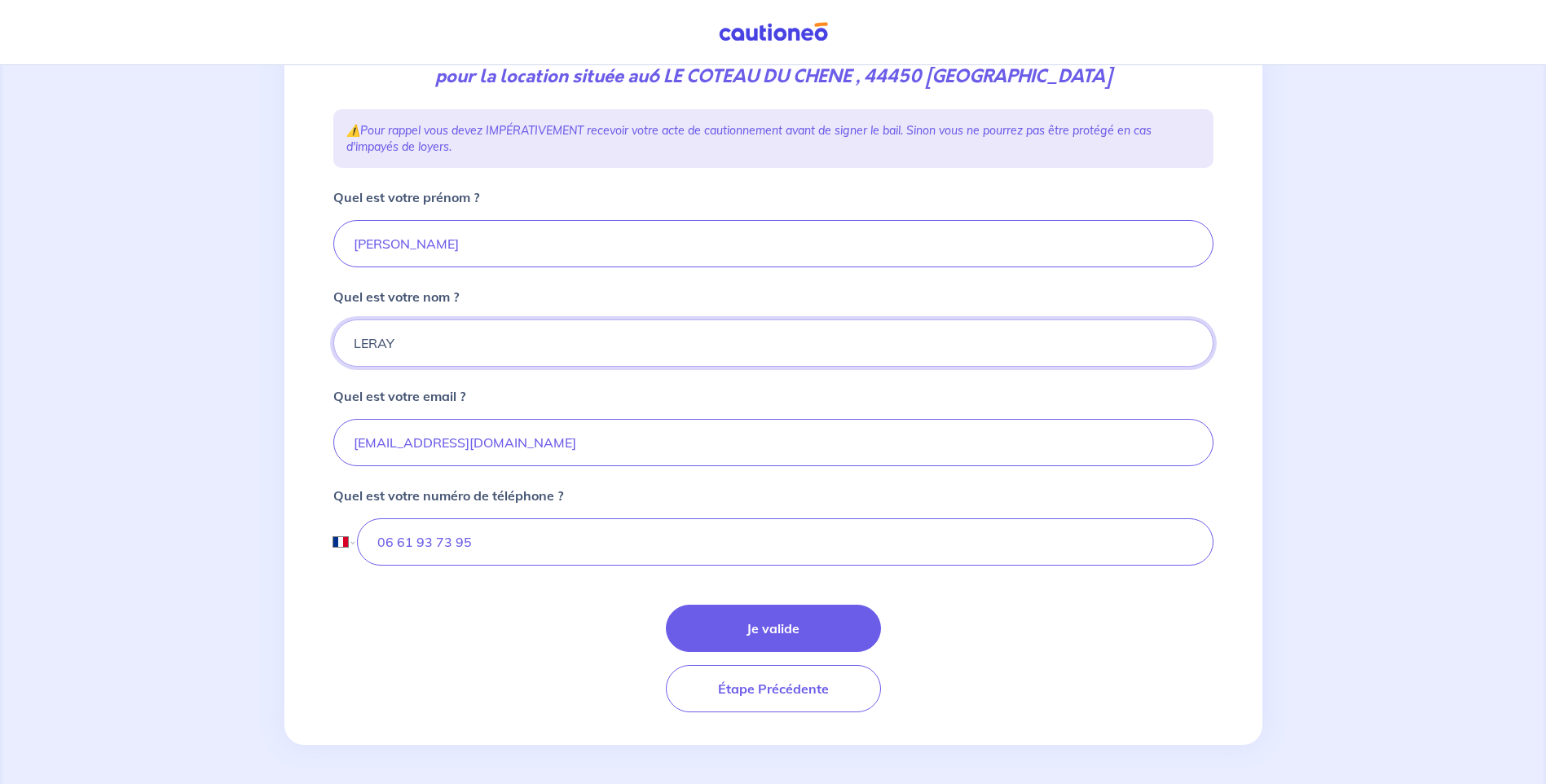
type input "LERAY"
click at [528, 526] on input "06 61 93 73 95" at bounding box center [784, 542] width 855 height 48
type input "02 40 77 31 25"
click at [777, 624] on button "Je valide" at bounding box center [773, 628] width 215 height 48
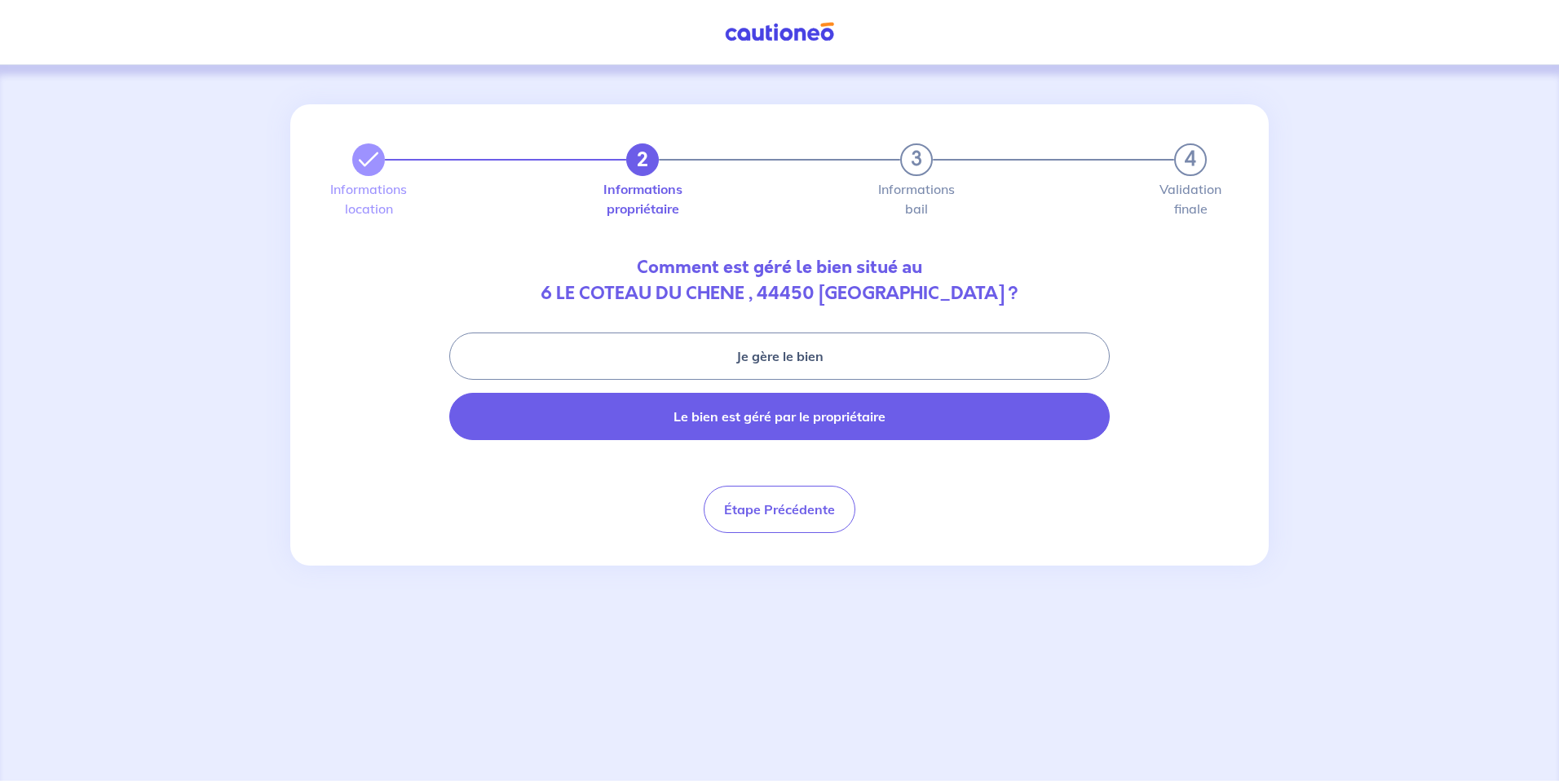
click at [851, 424] on button "Le bien est géré par le propriétaire" at bounding box center [779, 417] width 660 height 48
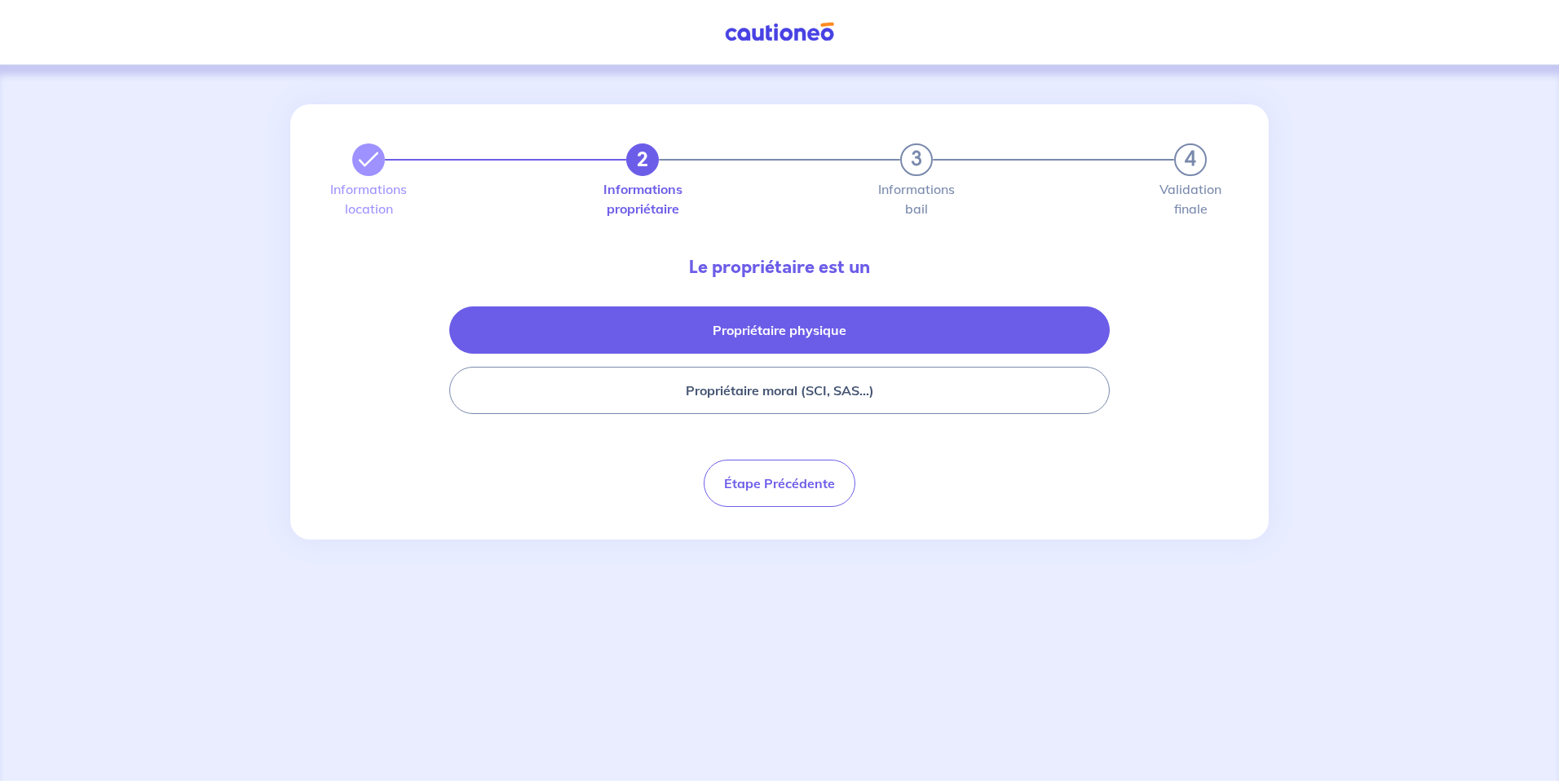
click at [747, 333] on button "Propriétaire physique" at bounding box center [779, 330] width 660 height 48
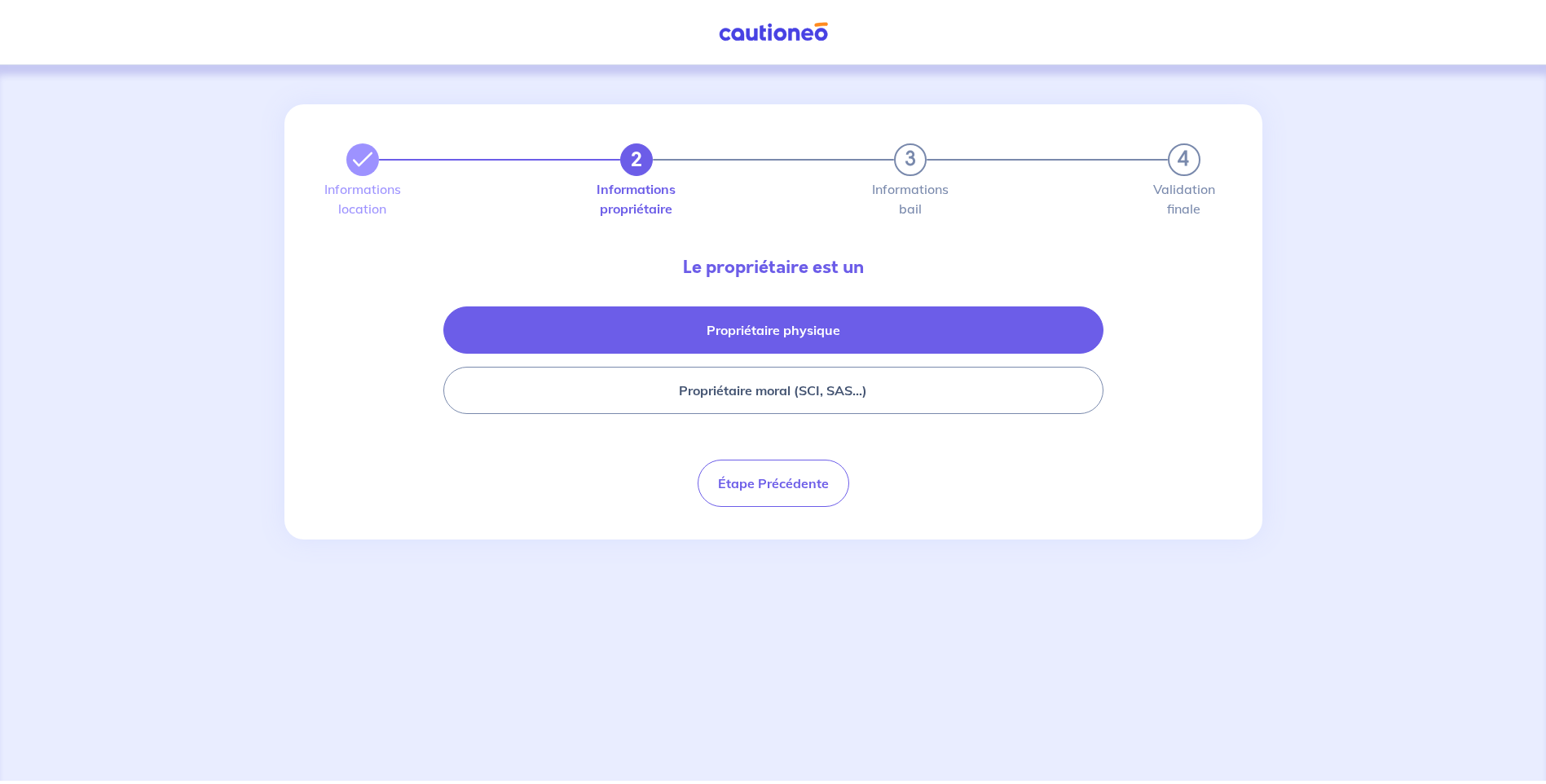
select select "FR"
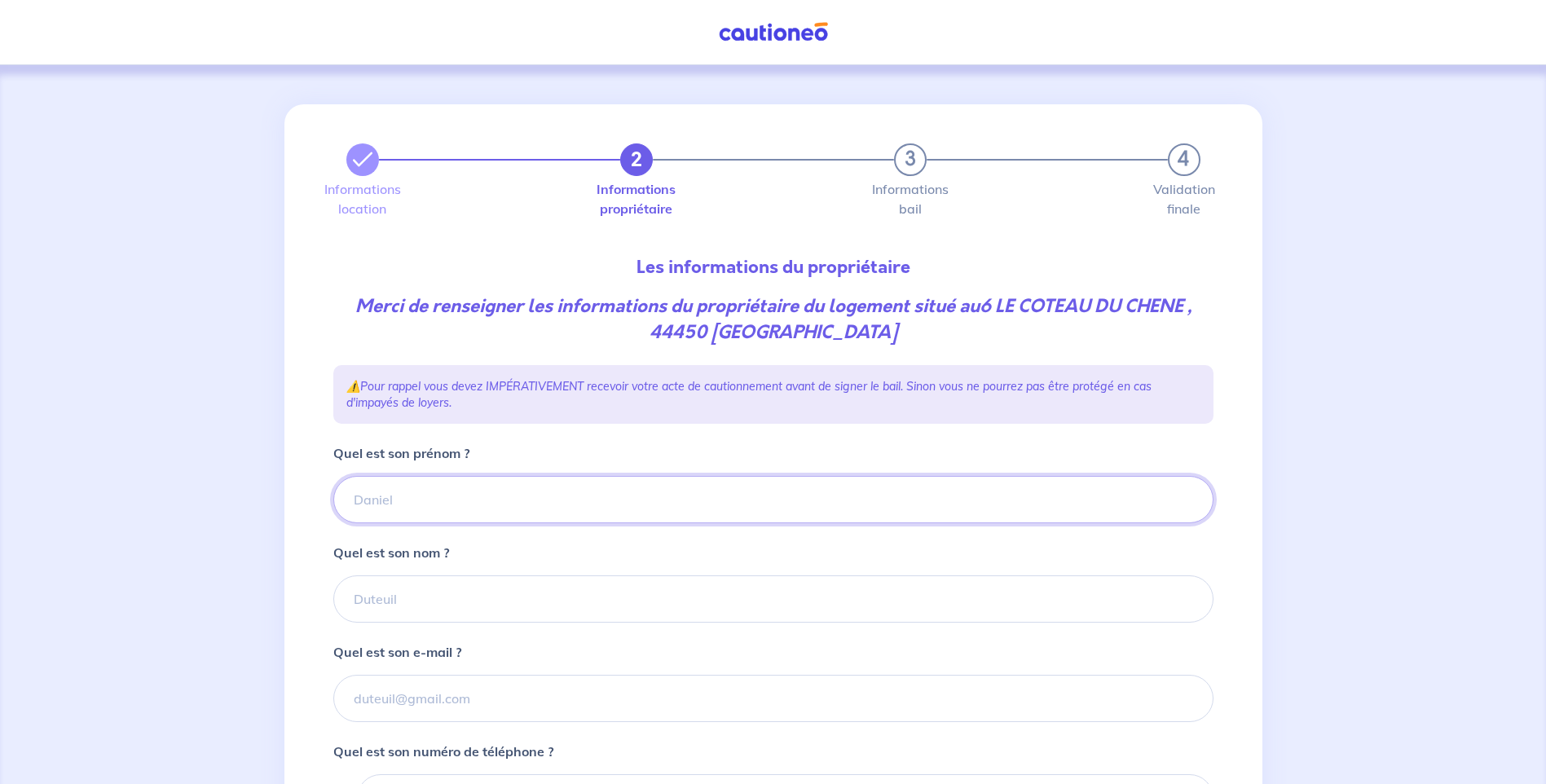
click at [544, 492] on input "Quel est son prénom ?" at bounding box center [773, 499] width 880 height 48
type input "MECHENEAU"
click at [518, 613] on input "Quel est son nom ?" at bounding box center [773, 599] width 880 height 48
click at [462, 585] on input "Quel est son nom ?" at bounding box center [773, 599] width 880 height 48
click at [538, 609] on input "Quel est son nom ?" at bounding box center [773, 599] width 880 height 48
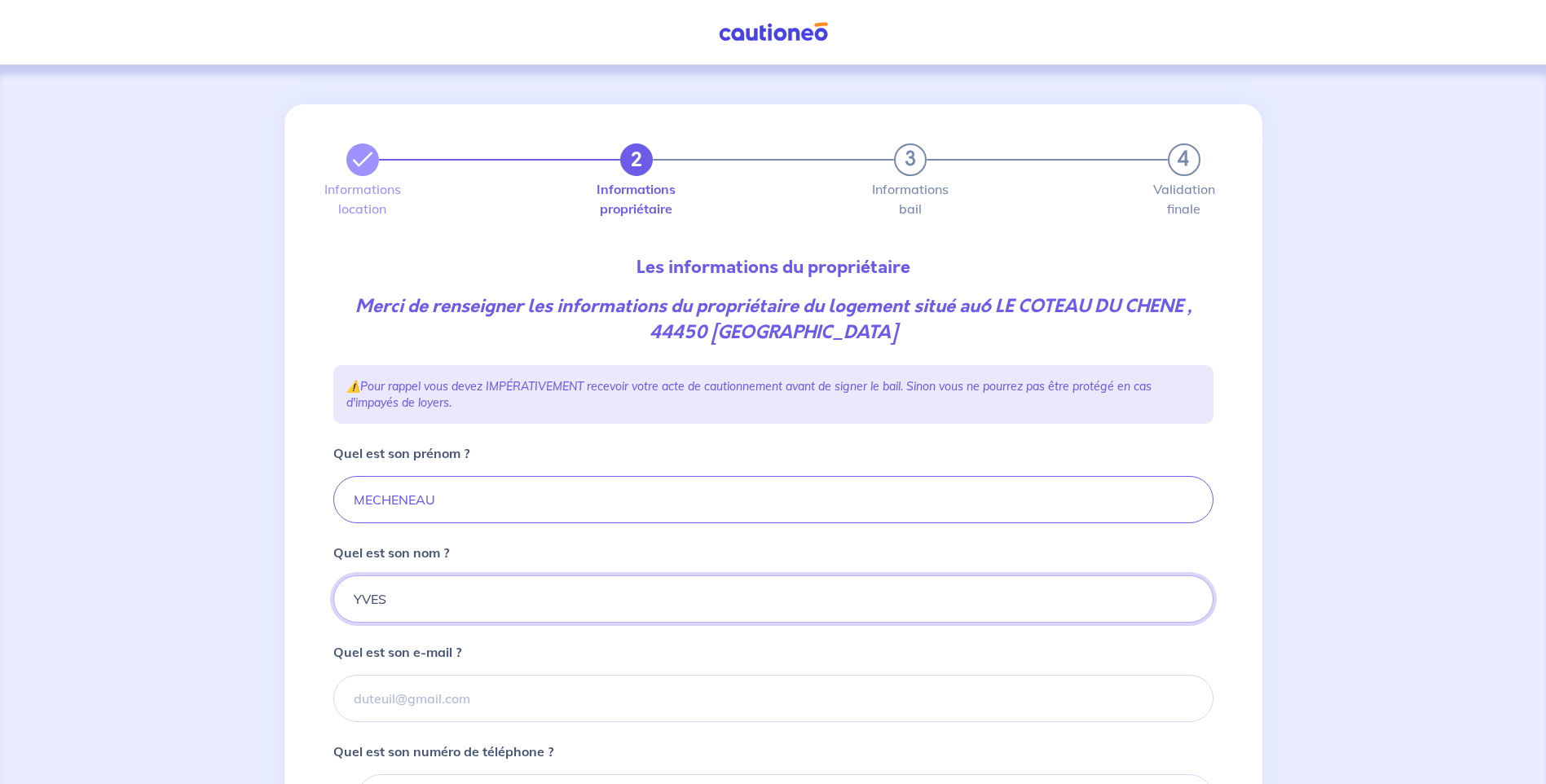
type input "YVES"
click at [651, 691] on input "Quel est son e-mail ?" at bounding box center [773, 699] width 880 height 48
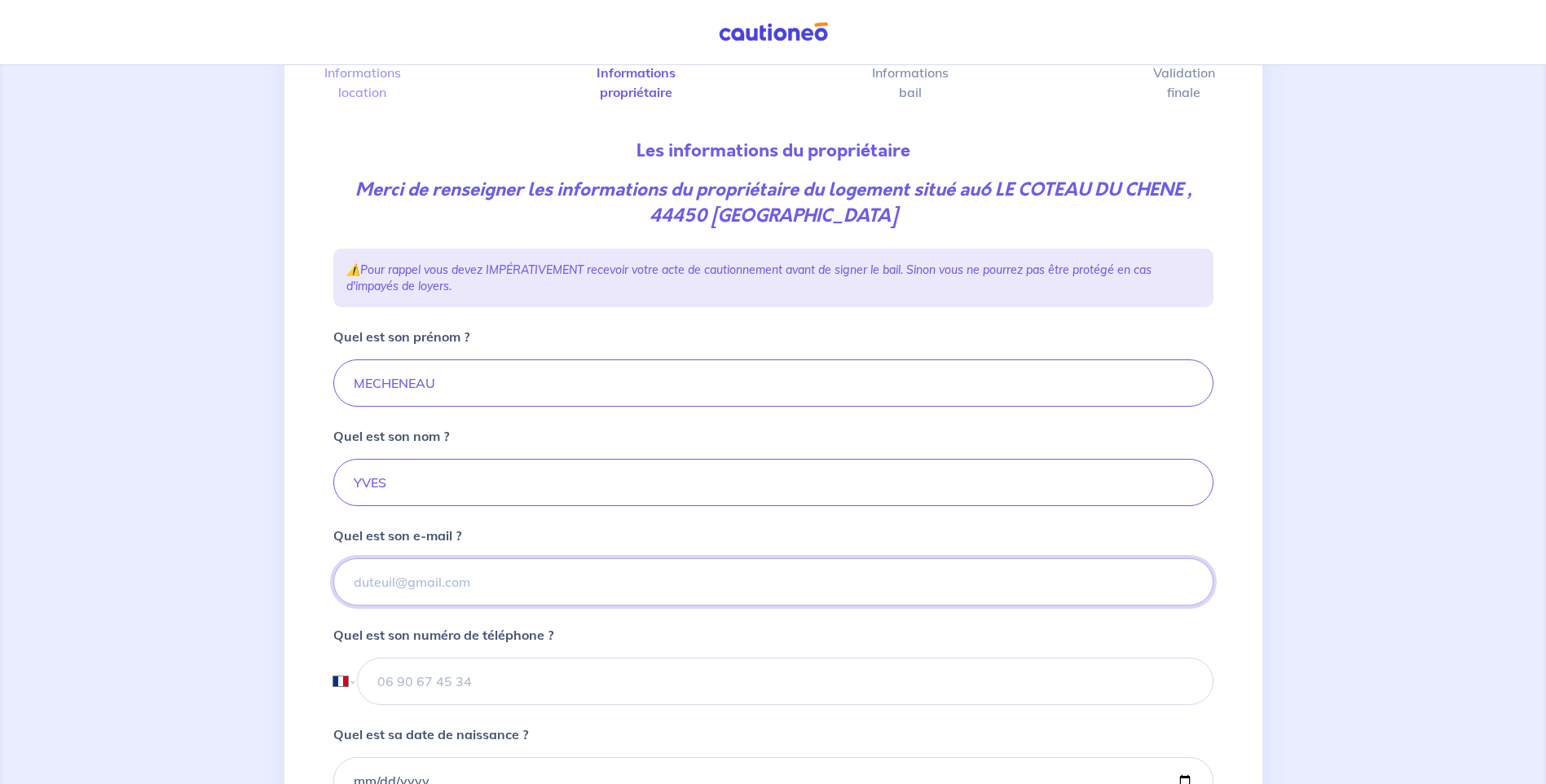
scroll to position [245, 0]
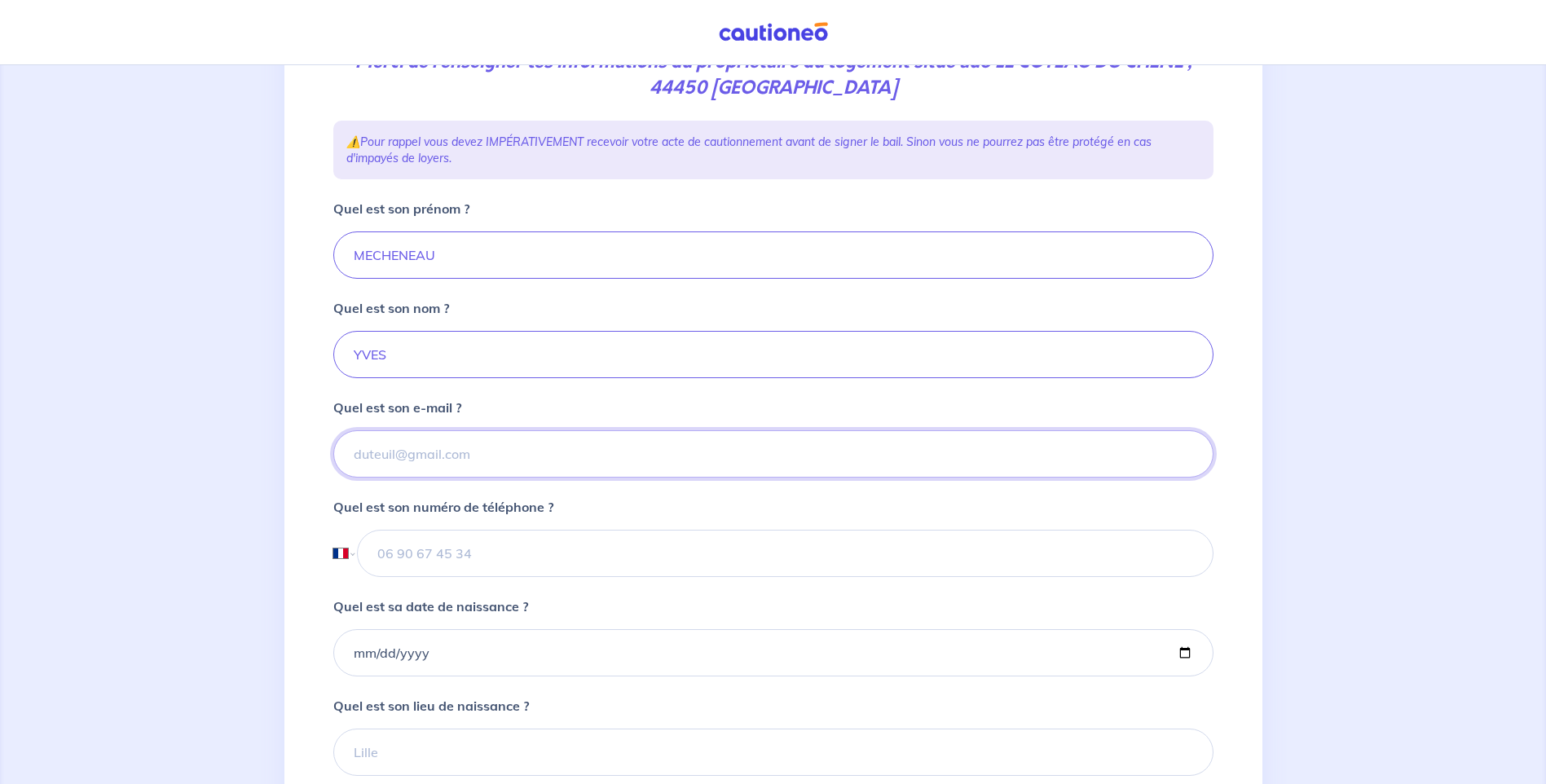
click at [380, 469] on input "Quel est son e-mail ?" at bounding box center [773, 454] width 880 height 48
type input "Y"
type input "[EMAIL_ADDRESS][DOMAIN_NAME]"
click at [432, 353] on input "YVES" at bounding box center [773, 355] width 880 height 48
type input "Y"
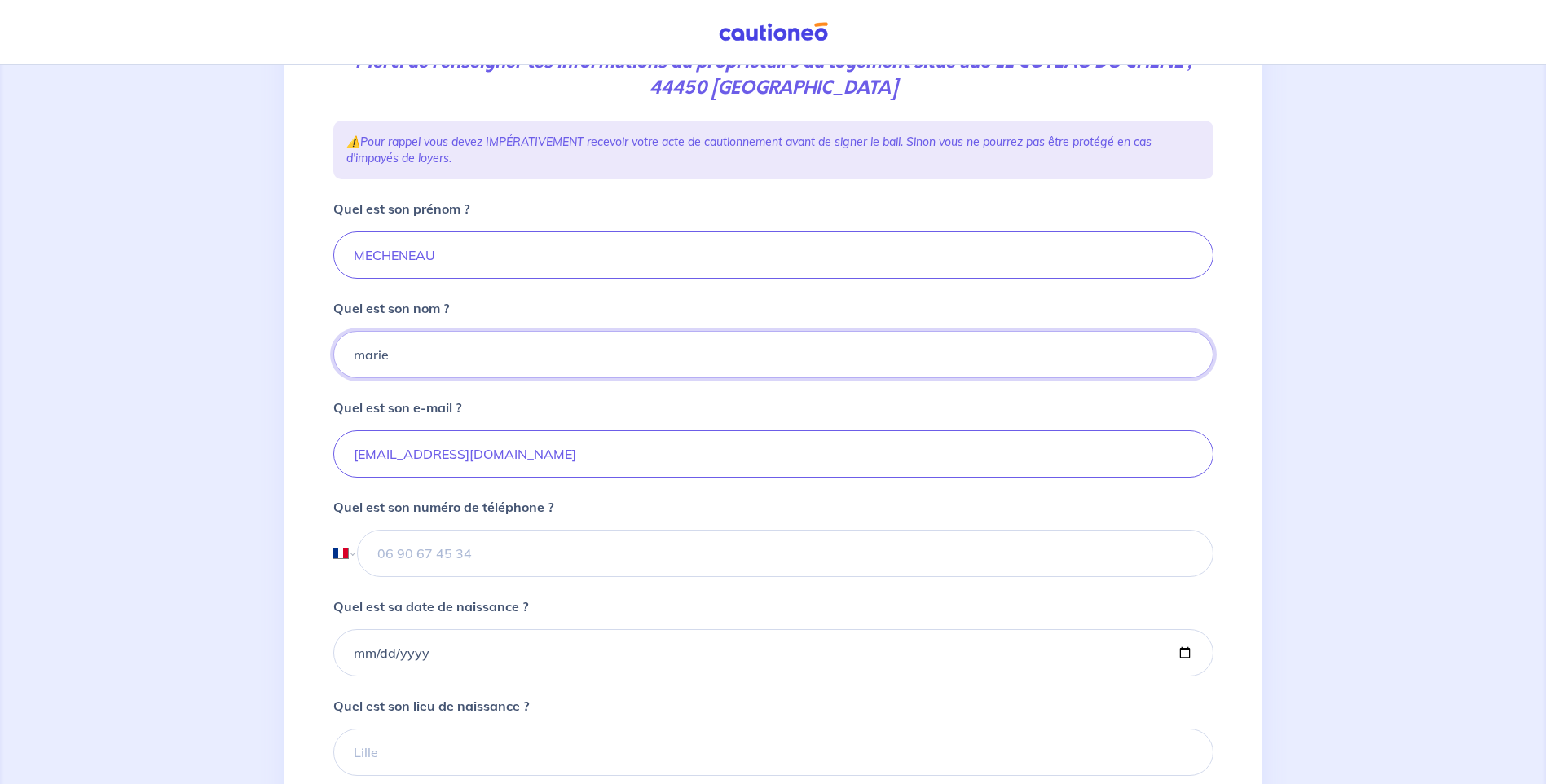
type input "marie"
click at [450, 252] on input "MECHENEAU" at bounding box center [773, 255] width 880 height 48
type input "[PERSON_NAME]"
click at [429, 361] on input "marie" at bounding box center [773, 355] width 880 height 48
type input "mecheneau"
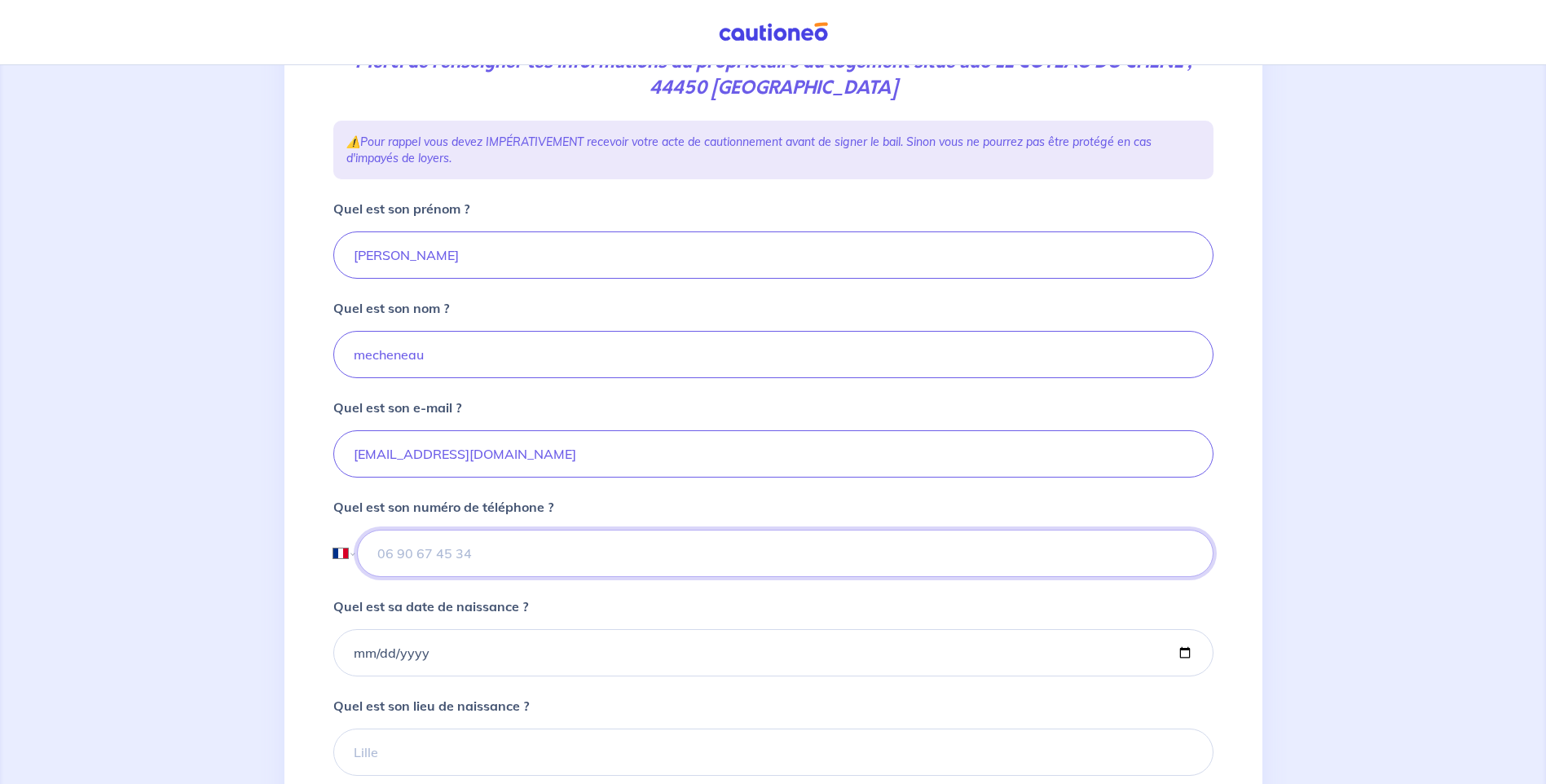
click at [729, 566] on input "tel" at bounding box center [784, 553] width 855 height 48
type input "07 82 96 74 83"
click at [545, 640] on input "Quel est sa date de naissance ?" at bounding box center [773, 653] width 880 height 48
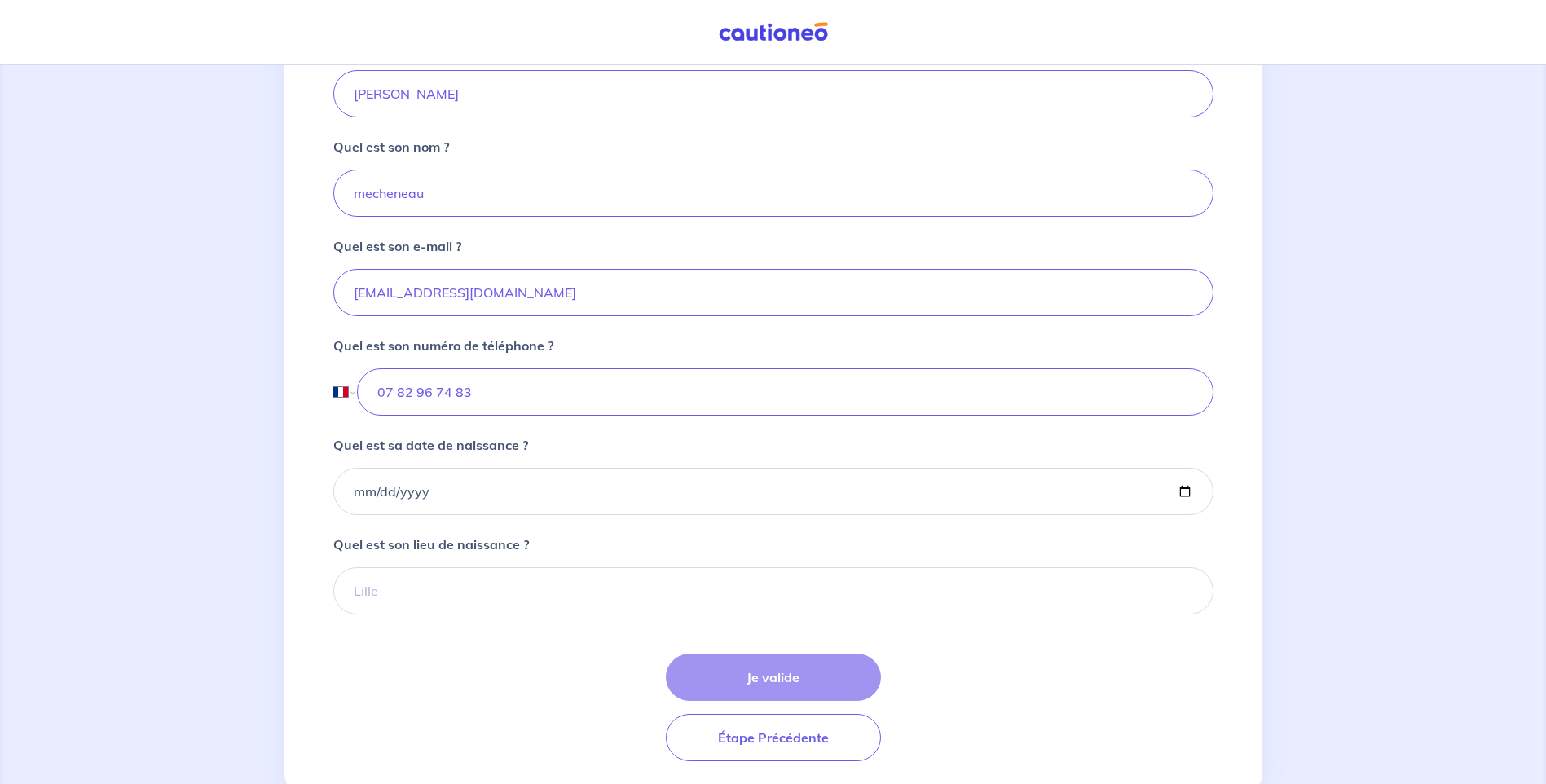
scroll to position [408, 0]
click at [355, 489] on input "Quel est sa date de naissance ?" at bounding box center [773, 490] width 880 height 48
click at [364, 491] on input "Quel est sa date de naissance ?" at bounding box center [773, 490] width 880 height 48
click at [357, 488] on input "Quel est sa date de naissance ?" at bounding box center [773, 490] width 880 height 48
click at [359, 498] on input "Quel est sa date de naissance ?" at bounding box center [773, 490] width 880 height 48
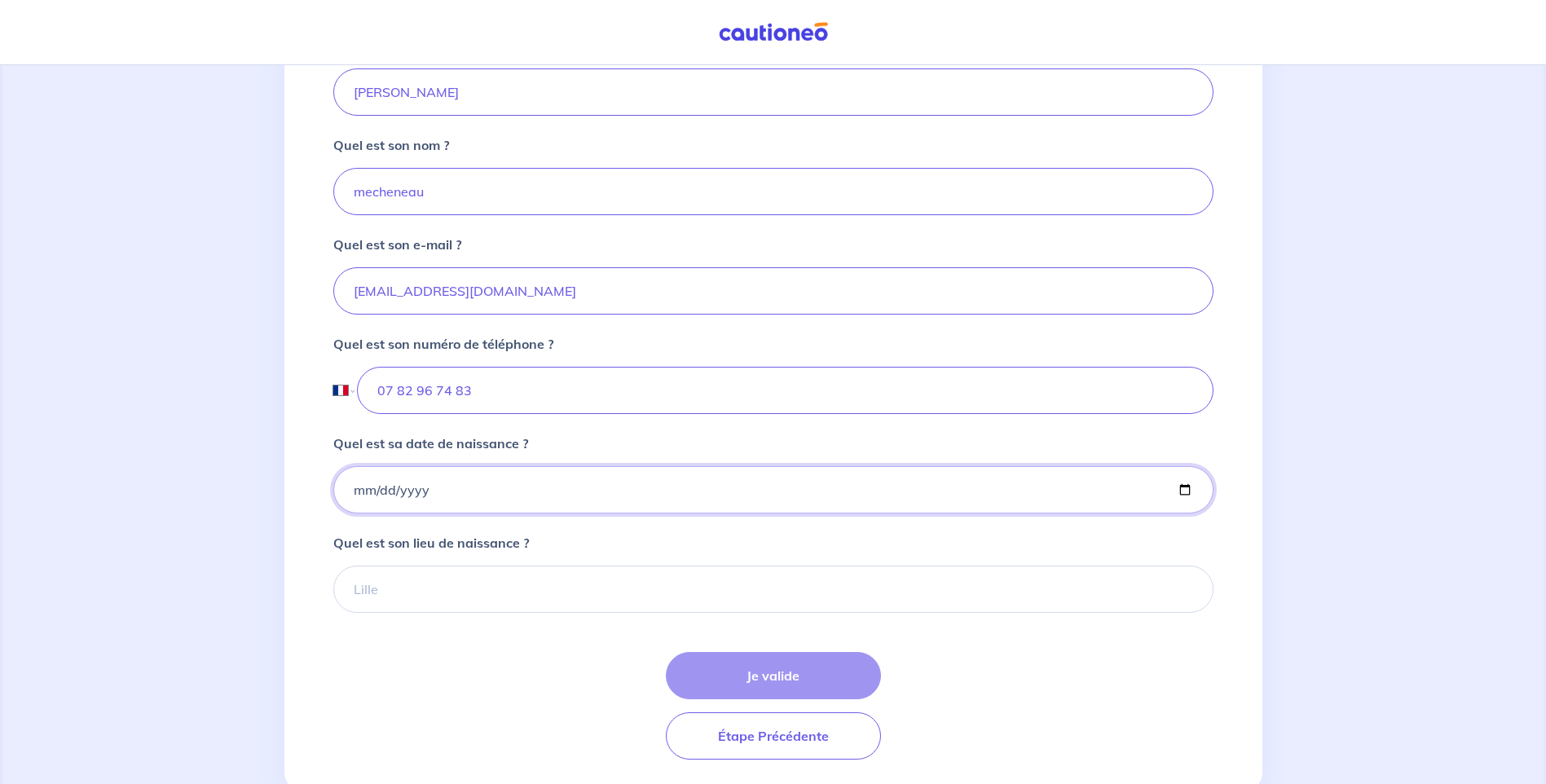
click at [354, 493] on input "Quel est sa date de naissance ?" at bounding box center [773, 490] width 880 height 48
click at [358, 492] on input "Quel est sa date de naissance ?" at bounding box center [773, 490] width 880 height 48
click at [388, 594] on input "Quel est son lieu de naissance ?" at bounding box center [773, 589] width 880 height 48
click at [788, 678] on div "Je valide Étape Précédente" at bounding box center [773, 706] width 880 height 107
click at [772, 683] on div "Je valide Étape Précédente" at bounding box center [773, 706] width 880 height 107
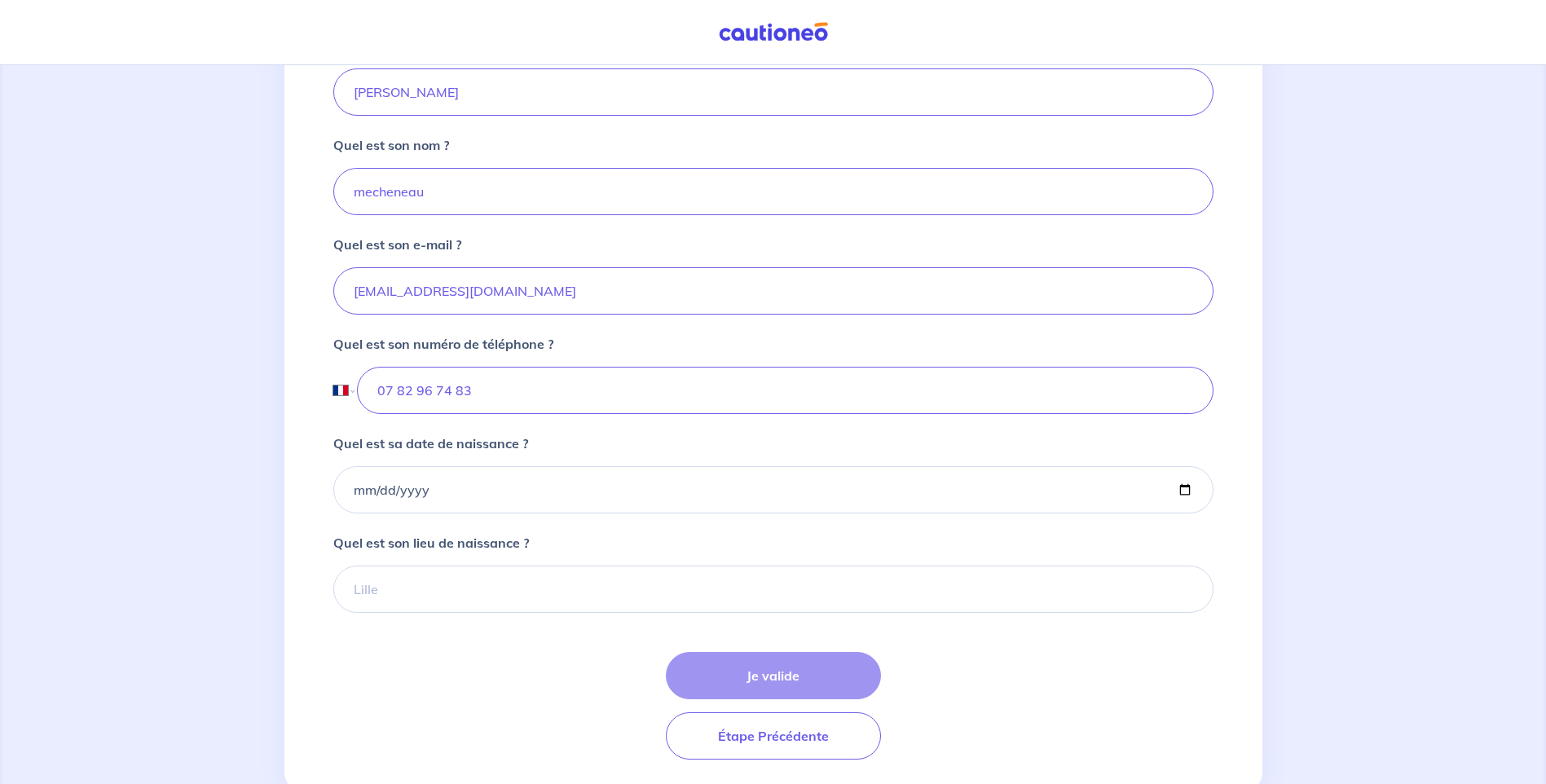
click at [769, 679] on div "Je valide Étape Précédente" at bounding box center [773, 706] width 880 height 107
click at [784, 684] on div "Je valide Étape Précédente" at bounding box center [773, 706] width 880 height 107
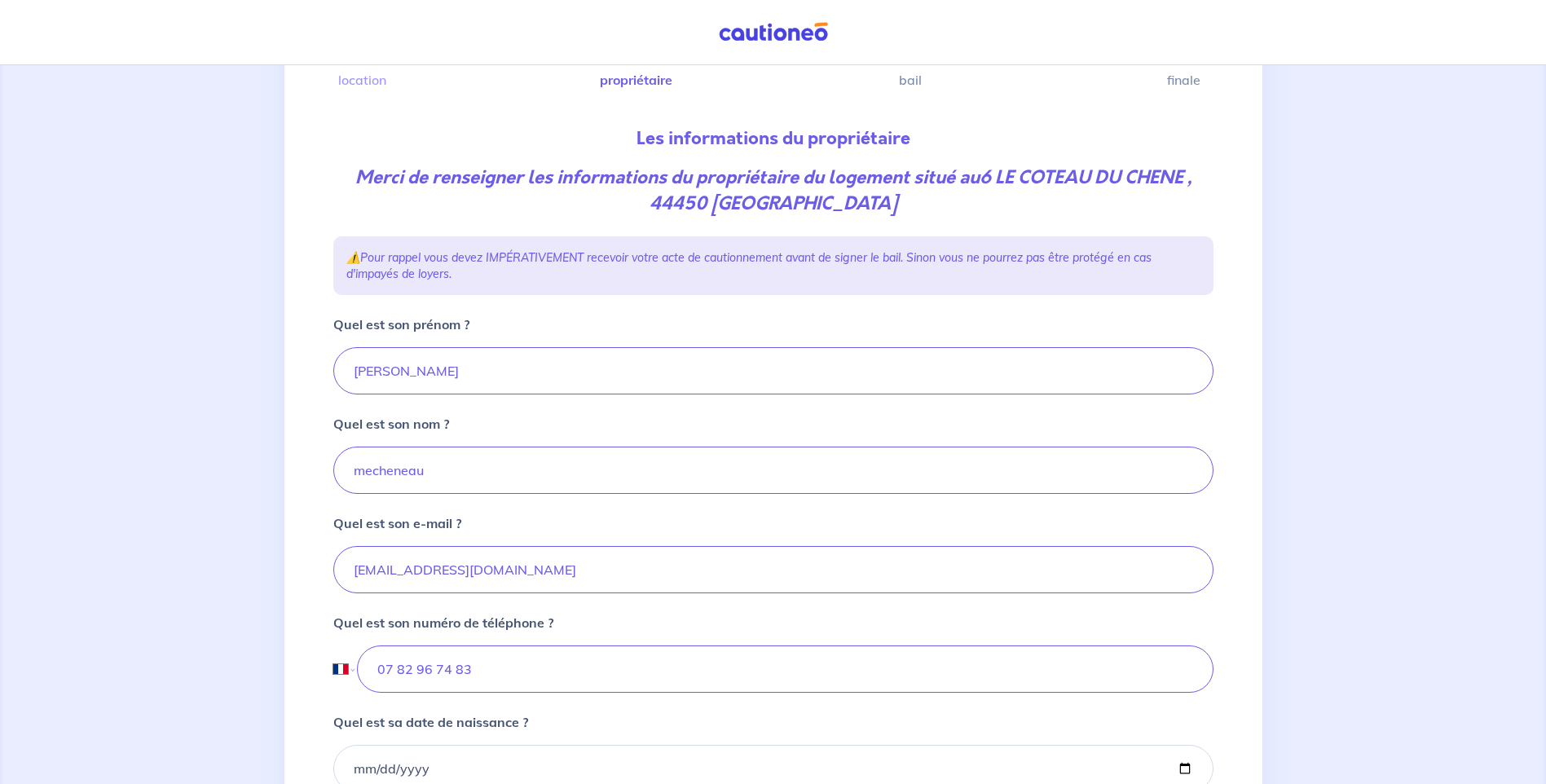
scroll to position [0, 0]
